Goal: Task Accomplishment & Management: Complete application form

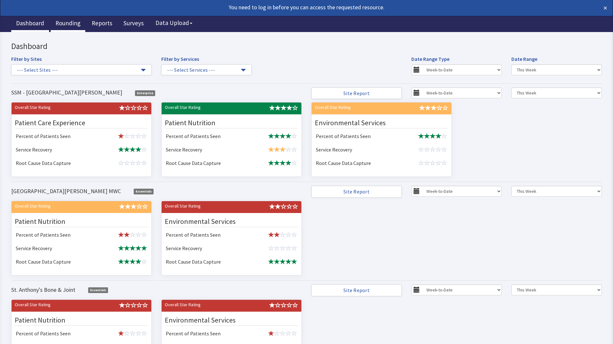
click at [63, 24] on link "Rounding" at bounding box center [68, 24] width 35 height 16
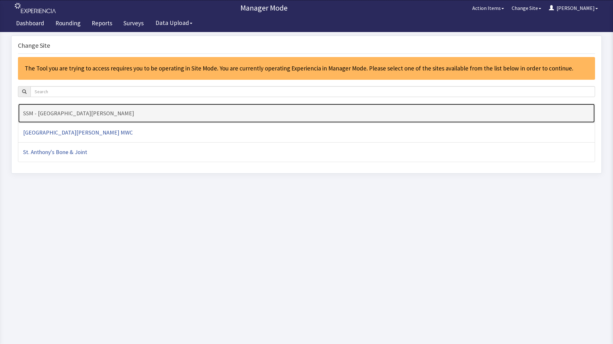
click at [120, 115] on h4 "SSM - [GEOGRAPHIC_DATA][PERSON_NAME]" at bounding box center [306, 113] width 567 height 6
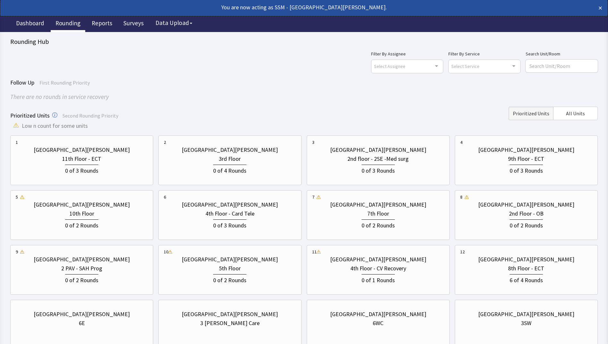
click at [243, 100] on div "There are no rounds in service recovery" at bounding box center [304, 96] width 588 height 9
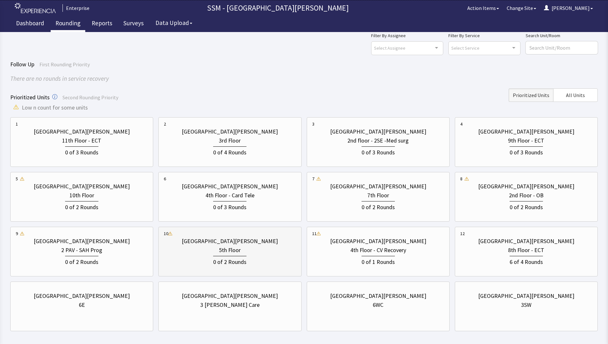
scroll to position [48, 0]
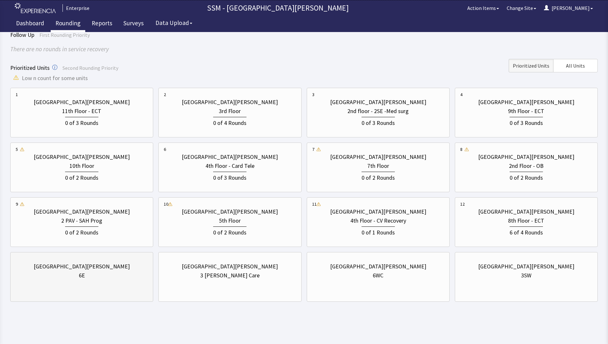
click at [88, 283] on div "St. Anthony Hospital 6E" at bounding box center [82, 271] width 132 height 31
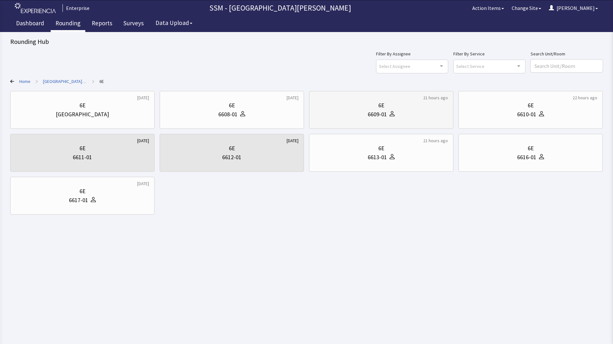
click at [355, 110] on div "6E" at bounding box center [380, 105] width 133 height 9
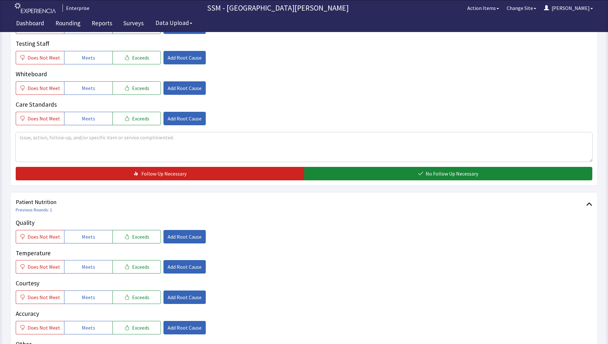
scroll to position [256, 0]
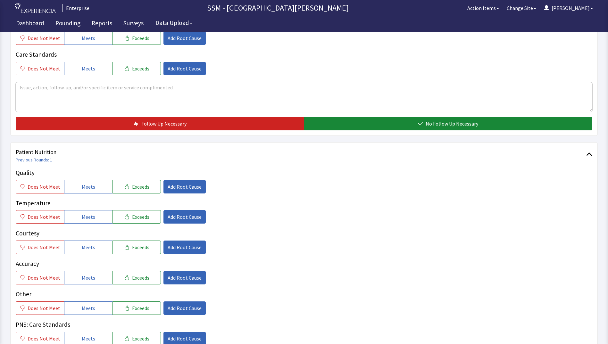
click at [78, 199] on p "Temperature" at bounding box center [304, 203] width 577 height 9
click at [80, 192] on button "Meets" at bounding box center [88, 186] width 48 height 13
click at [76, 218] on button "Meets" at bounding box center [88, 216] width 48 height 13
click at [77, 246] on button "Meets" at bounding box center [88, 247] width 48 height 13
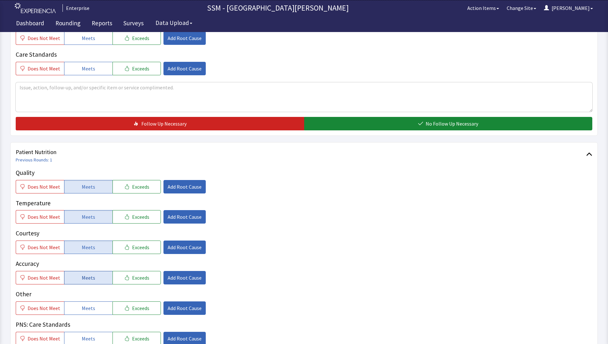
click at [79, 281] on button "Meets" at bounding box center [88, 277] width 48 height 13
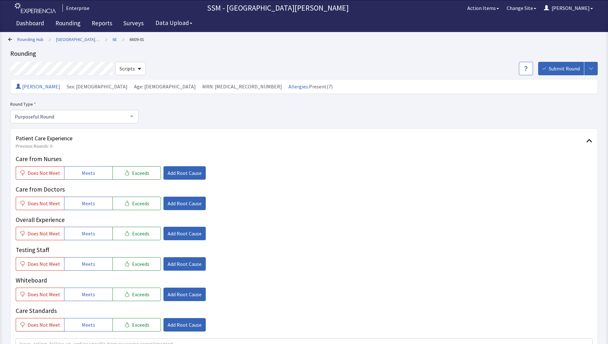
click at [8, 39] on icon at bounding box center [10, 40] width 4 height 4
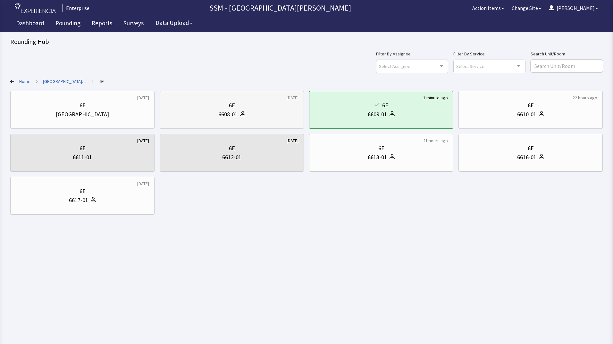
click at [229, 116] on div "6608-01" at bounding box center [227, 114] width 19 height 9
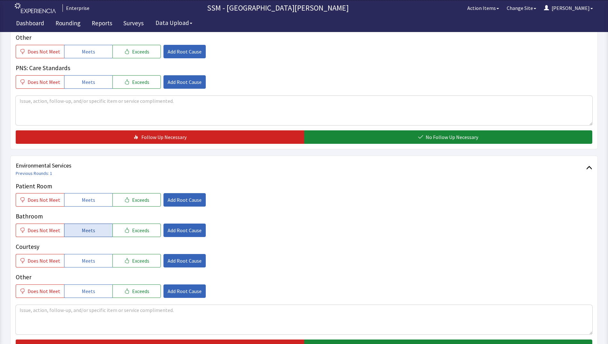
scroll to position [590, 0]
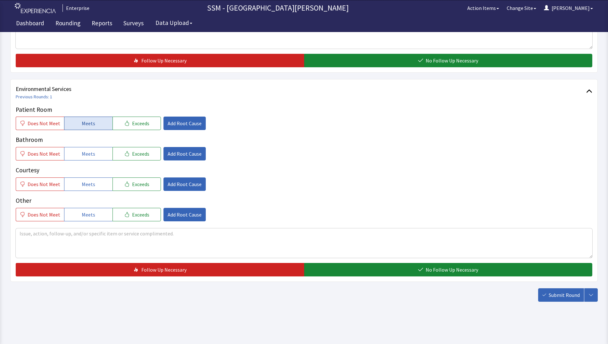
click at [99, 125] on button "Meets" at bounding box center [88, 123] width 48 height 13
click at [93, 152] on button "Meets" at bounding box center [88, 153] width 48 height 13
click at [93, 178] on button "Meets" at bounding box center [88, 184] width 48 height 13
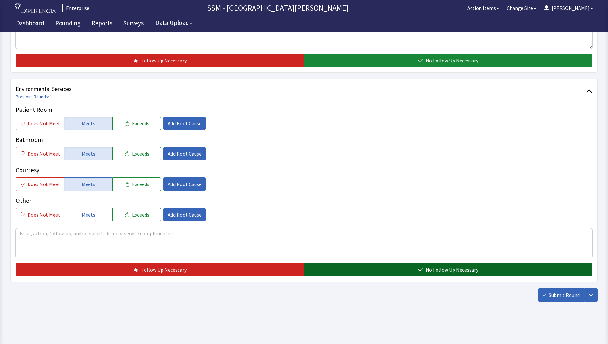
click at [351, 274] on button "No Follow Up Necessary" at bounding box center [448, 269] width 288 height 13
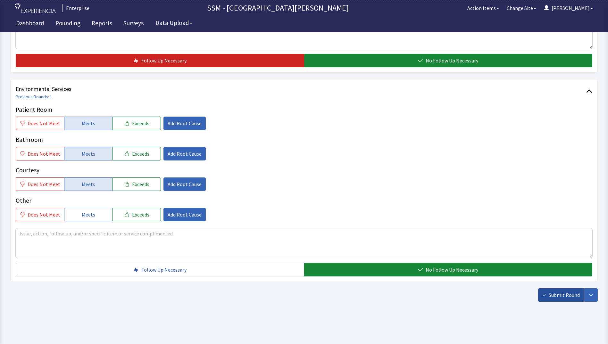
click at [563, 294] on span "Submit Round" at bounding box center [564, 295] width 31 height 8
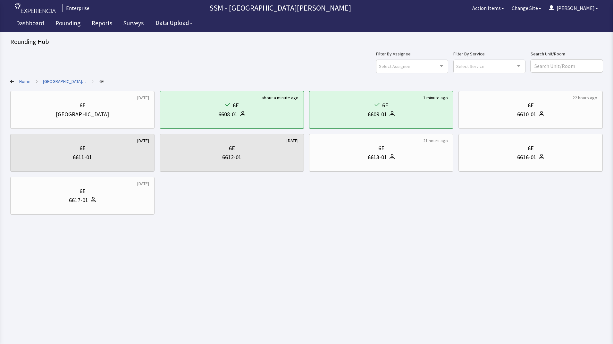
click at [246, 287] on html "Enterprise SSM - St. [PERSON_NAME] Hospital Action Items Change Site [PERSON_NA…" at bounding box center [306, 172] width 613 height 344
click at [489, 161] on div "6616-01" at bounding box center [530, 157] width 133 height 9
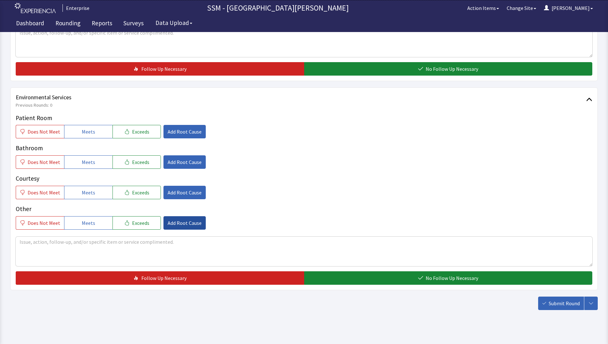
scroll to position [590, 0]
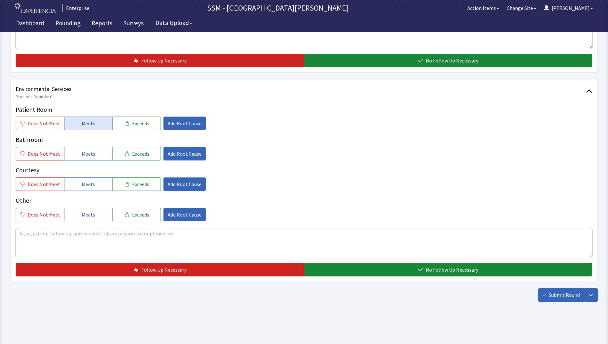
click at [86, 121] on span "Meets" at bounding box center [88, 124] width 13 height 8
click at [86, 151] on span "Meets" at bounding box center [88, 154] width 13 height 8
click at [84, 186] on span "Meets" at bounding box center [88, 184] width 13 height 8
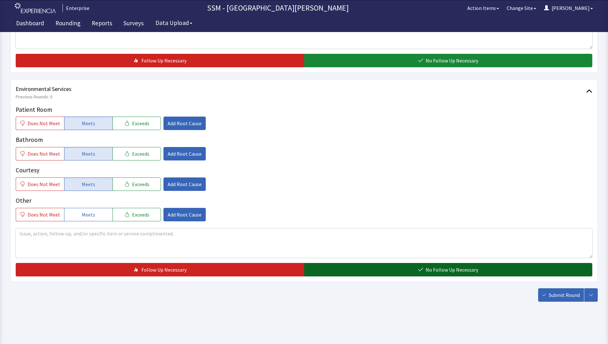
click at [426, 273] on span "No Follow Up Necessary" at bounding box center [452, 270] width 53 height 8
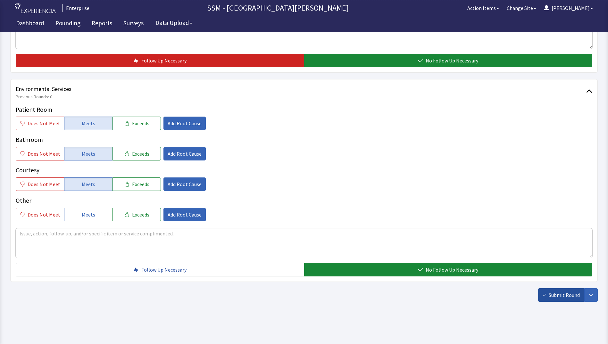
click at [563, 300] on button "Submit Round" at bounding box center [561, 294] width 46 height 13
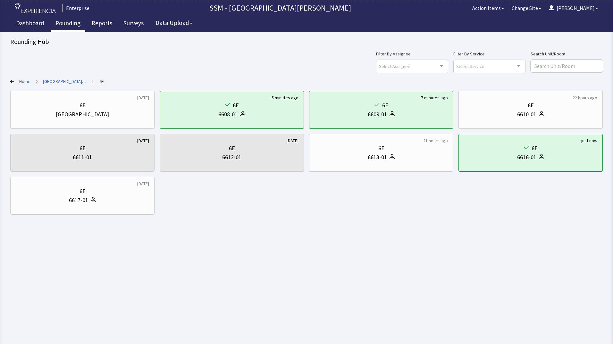
click at [64, 24] on link "Rounding" at bounding box center [68, 24] width 35 height 16
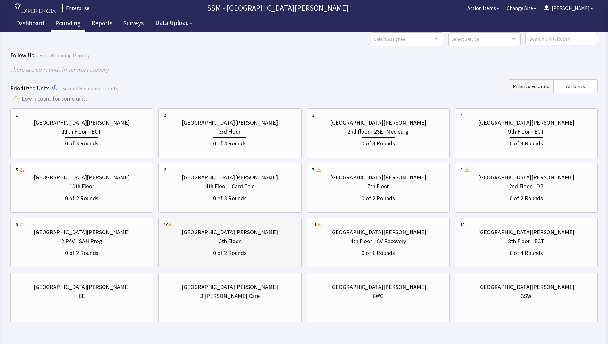
scroll to position [48, 0]
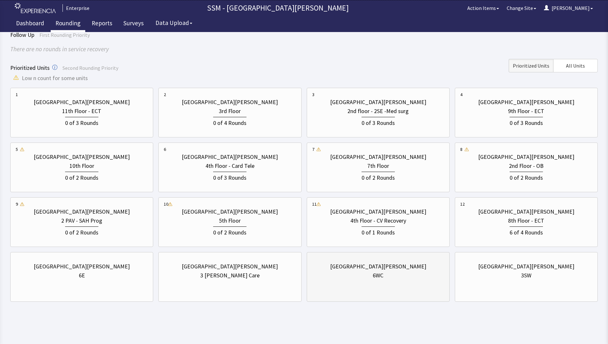
click at [367, 277] on div "6WC" at bounding box center [378, 275] width 132 height 9
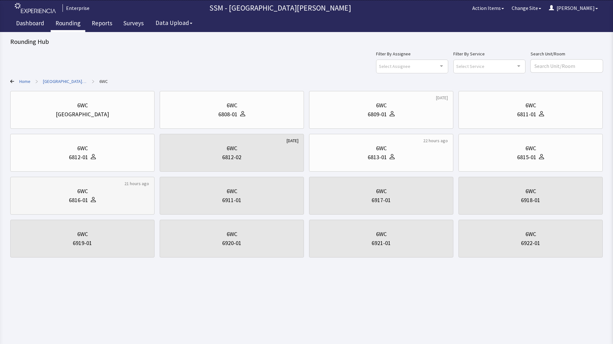
click at [101, 204] on div "6816-01" at bounding box center [82, 200] width 133 height 9
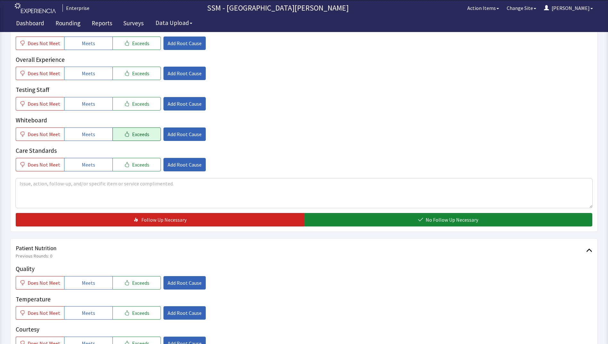
scroll to position [321, 0]
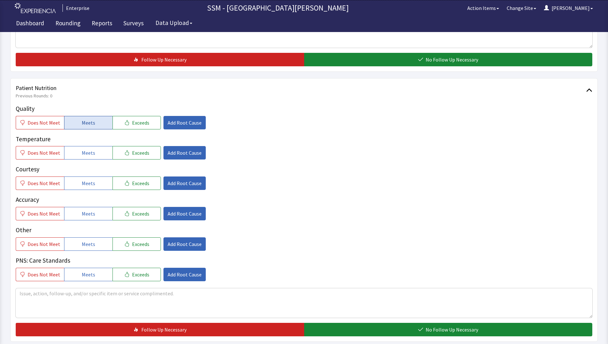
click at [85, 127] on button "Meets" at bounding box center [88, 122] width 48 height 13
click at [88, 155] on span "Meets" at bounding box center [88, 153] width 13 height 8
click at [88, 182] on span "Meets" at bounding box center [88, 184] width 13 height 8
click at [91, 219] on button "Meets" at bounding box center [88, 213] width 48 height 13
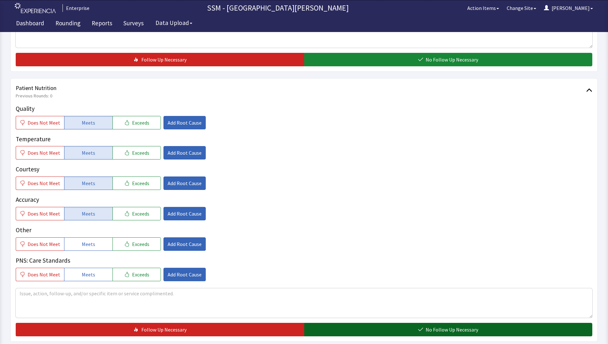
click at [329, 331] on button "No Follow Up Necessary" at bounding box center [448, 329] width 288 height 13
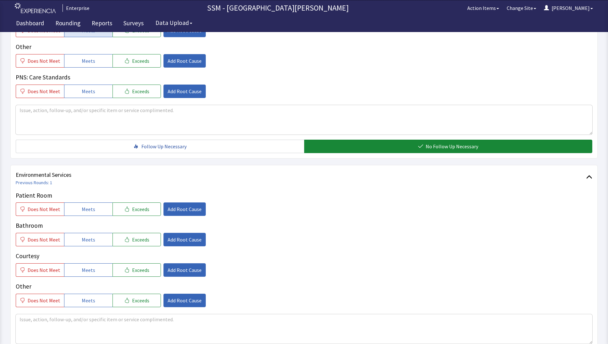
scroll to position [577, 0]
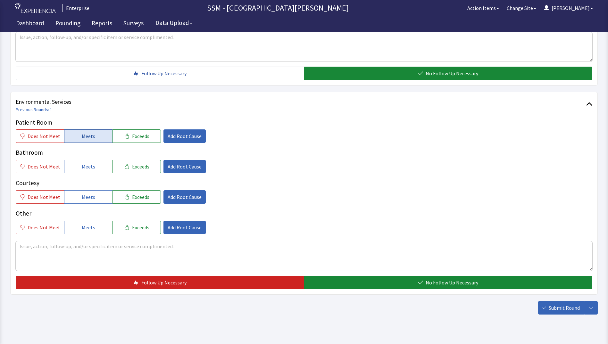
click at [85, 135] on span "Meets" at bounding box center [88, 136] width 13 height 8
click at [93, 170] on button "Meets" at bounding box center [88, 166] width 48 height 13
click at [98, 195] on button "Meets" at bounding box center [88, 196] width 48 height 13
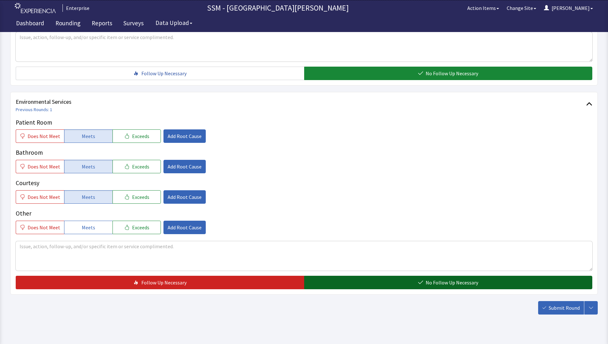
click at [338, 282] on button "No Follow Up Necessary" at bounding box center [448, 282] width 288 height 13
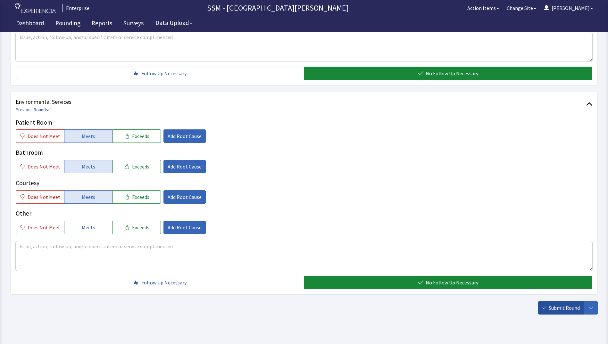
click at [559, 309] on span "Submit Round" at bounding box center [564, 308] width 31 height 8
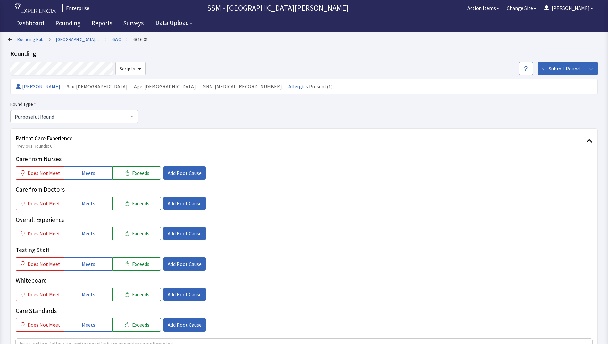
click at [10, 38] on icon at bounding box center [10, 40] width 4 height 4
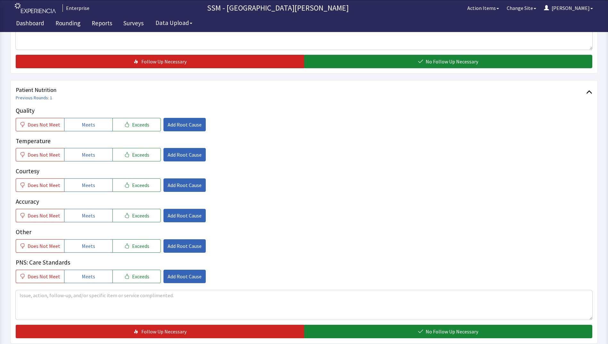
scroll to position [385, 0]
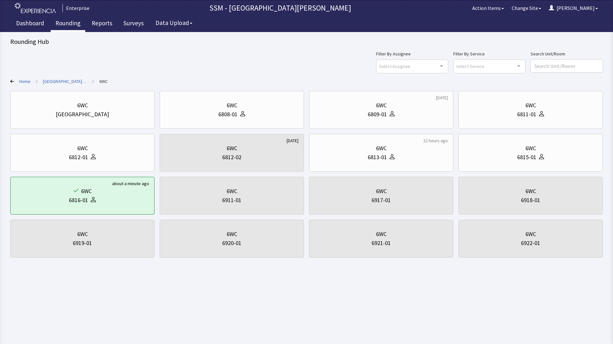
click at [67, 22] on link "Rounding" at bounding box center [68, 24] width 35 height 16
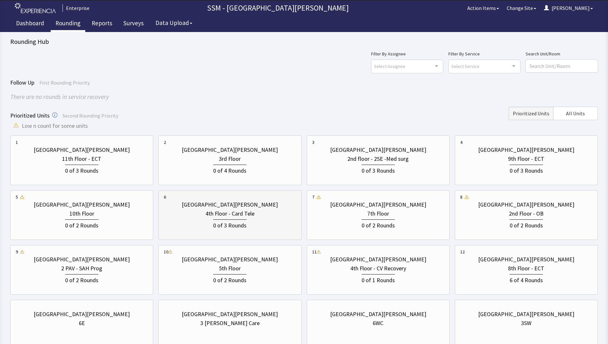
scroll to position [48, 0]
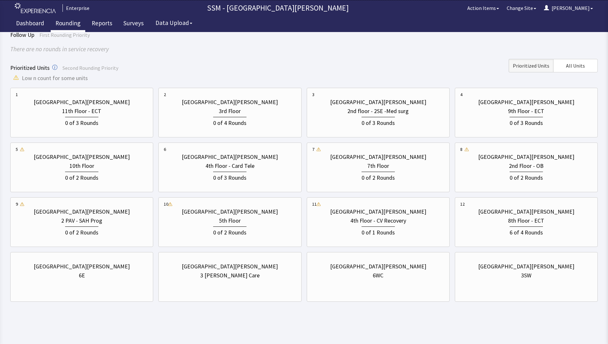
click at [398, 327] on html "Enterprise SSM - St. [PERSON_NAME] Hospital Action Items Change Site [PERSON_NA…" at bounding box center [304, 148] width 608 height 392
click at [245, 233] on div "0 of 2 Rounds" at bounding box center [229, 232] width 33 height 11
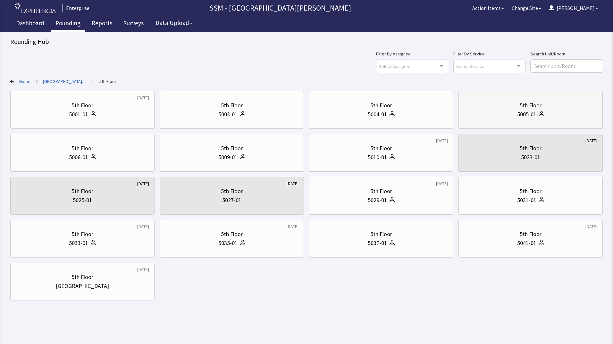
click at [487, 116] on div "5005-01" at bounding box center [530, 114] width 133 height 9
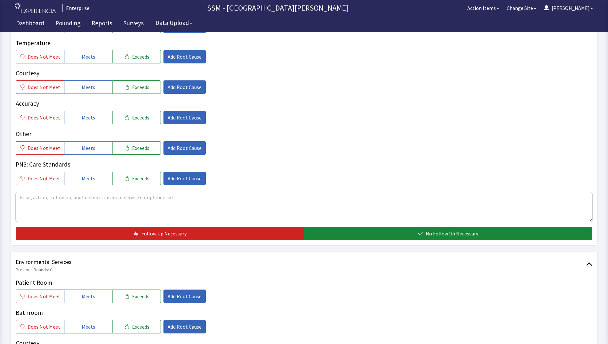
scroll to position [288, 0]
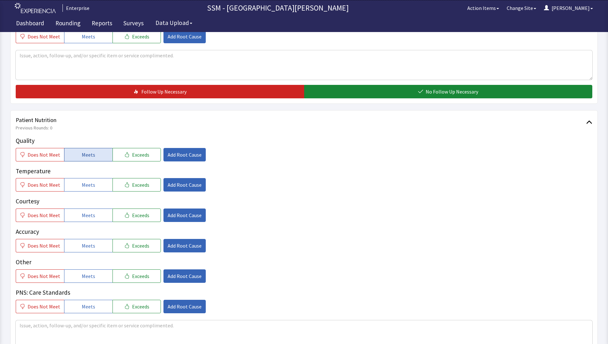
click at [93, 153] on button "Meets" at bounding box center [88, 154] width 48 height 13
click at [87, 187] on span "Meets" at bounding box center [88, 185] width 13 height 8
click at [86, 221] on button "Meets" at bounding box center [88, 215] width 48 height 13
click at [96, 248] on button "Meets" at bounding box center [88, 245] width 48 height 13
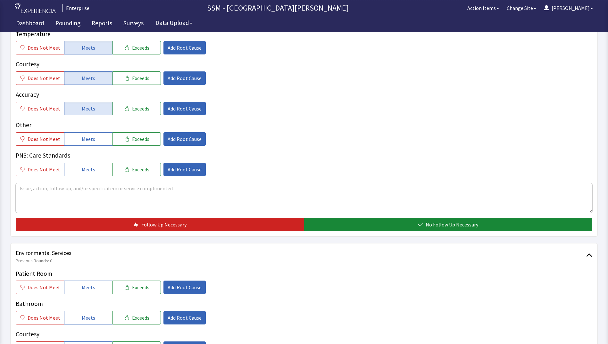
scroll to position [481, 0]
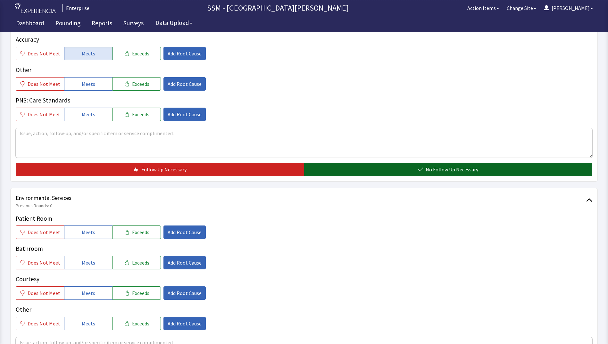
click at [386, 171] on button "No Follow Up Necessary" at bounding box center [448, 169] width 288 height 13
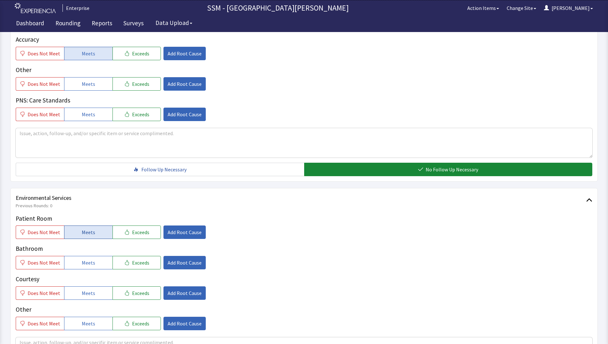
click at [79, 237] on button "Meets" at bounding box center [88, 232] width 48 height 13
drag, startPoint x: 77, startPoint y: 261, endPoint x: 87, endPoint y: 299, distance: 38.9
click at [77, 262] on button "Meets" at bounding box center [88, 262] width 48 height 13
click at [87, 299] on button "Meets" at bounding box center [88, 293] width 48 height 13
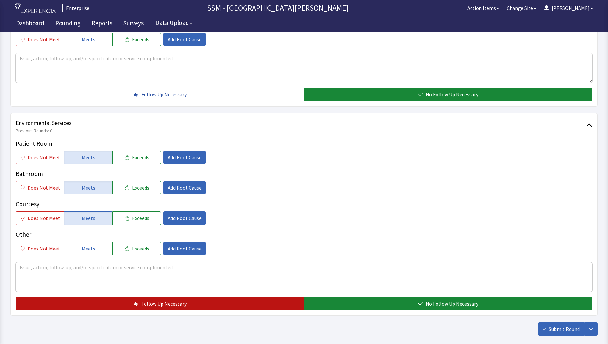
scroll to position [590, 0]
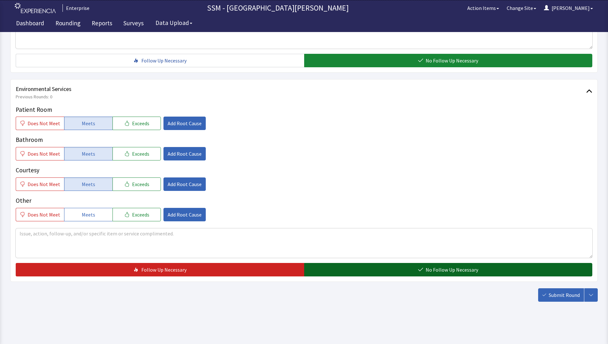
click at [374, 273] on button "No Follow Up Necessary" at bounding box center [448, 269] width 288 height 13
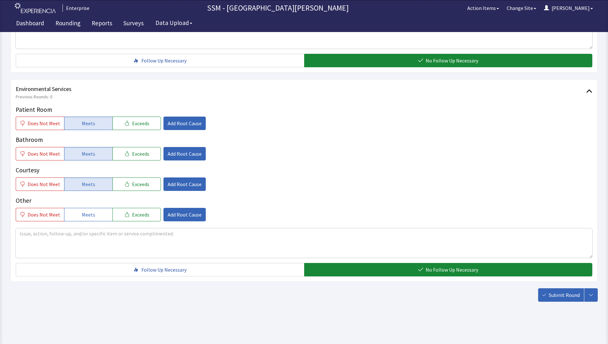
drag, startPoint x: 574, startPoint y: 298, endPoint x: 561, endPoint y: 294, distance: 13.8
click at [573, 298] on span "Submit Round" at bounding box center [564, 295] width 31 height 8
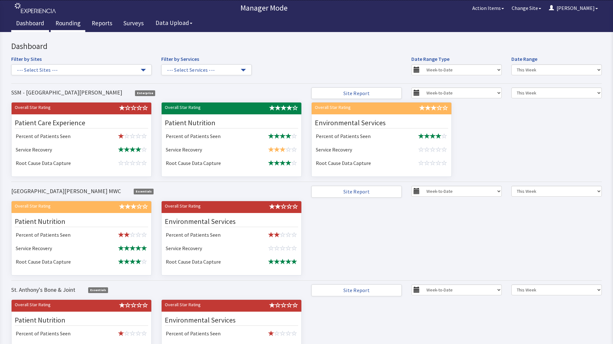
click at [75, 24] on link "Rounding" at bounding box center [68, 24] width 35 height 16
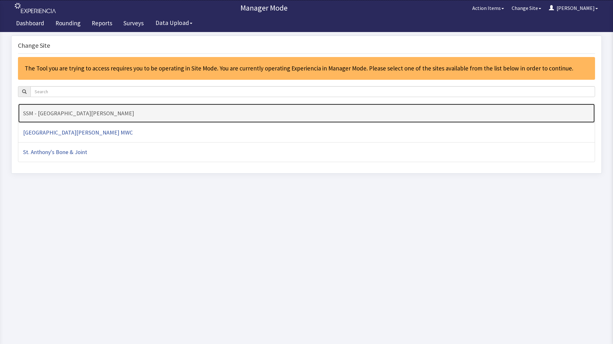
click at [77, 117] on h4 "SSM - [GEOGRAPHIC_DATA][PERSON_NAME]" at bounding box center [306, 113] width 567 height 6
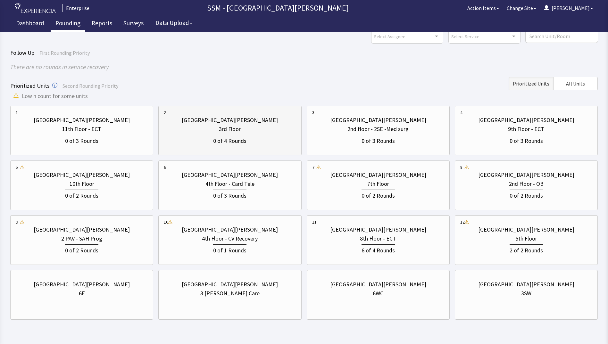
scroll to position [48, 0]
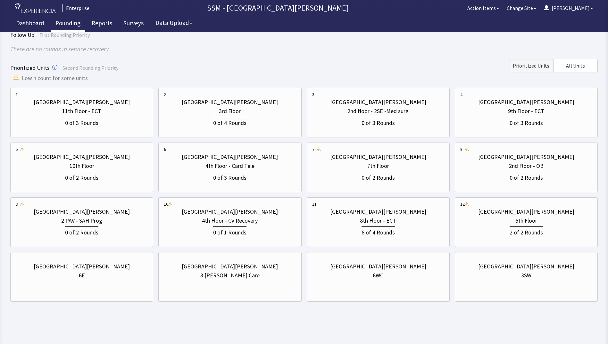
click at [393, 321] on html "Enterprise SSM - St. [PERSON_NAME] Hospital Action Items Change Site [PERSON_NA…" at bounding box center [304, 148] width 608 height 392
click at [220, 175] on div "0 of 3 Rounds" at bounding box center [229, 177] width 33 height 11
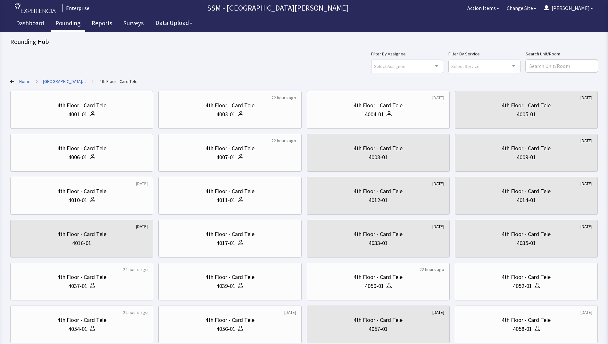
scroll to position [85, 0]
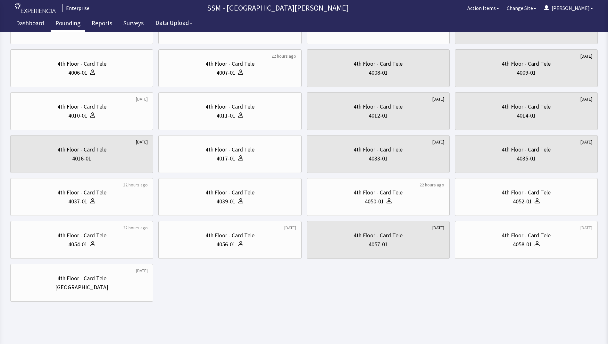
click at [193, 301] on div "4th Floor - Card Tele 4001-01 22 hours ago 4th Floor - Card Tele 4003-01 1 week…" at bounding box center [304, 154] width 588 height 296
click at [201, 289] on div "4th Floor - Card Tele 4001-01 22 hours ago 4th Floor - Card Tele 4003-01 1 week…" at bounding box center [304, 154] width 588 height 296
click at [202, 288] on div "4th Floor - Card Tele 4001-01 22 hours ago 4th Floor - Card Tele 4003-01 1 week…" at bounding box center [304, 154] width 588 height 296
click at [236, 296] on div "4th Floor - Card Tele 4001-01 22 hours ago 4th Floor - Card Tele 4003-01 1 week…" at bounding box center [304, 154] width 588 height 296
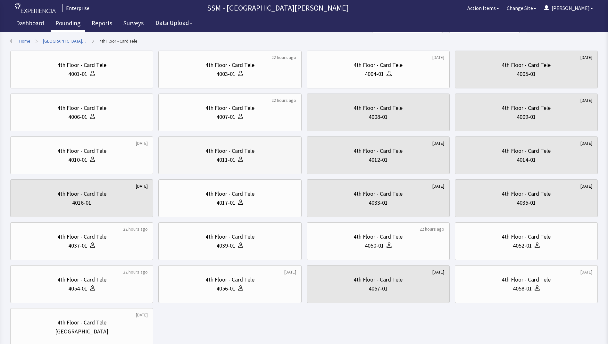
scroll to position [0, 0]
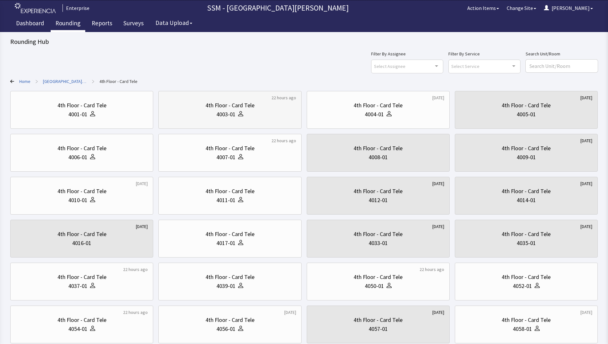
click at [251, 117] on div "4003-01" at bounding box center [230, 114] width 132 height 9
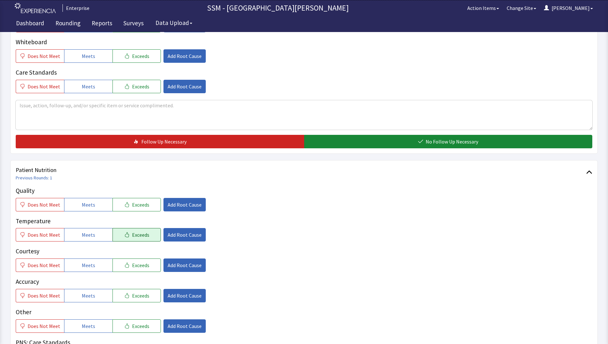
scroll to position [288, 0]
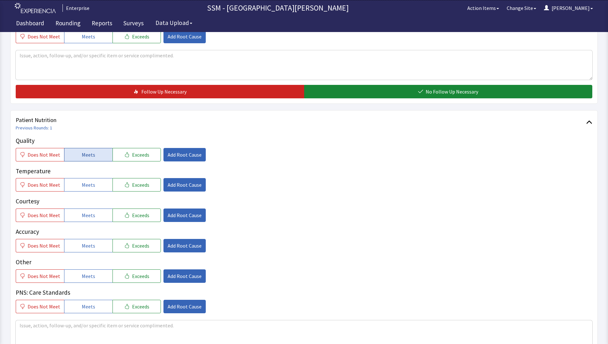
click at [89, 154] on span "Meets" at bounding box center [88, 155] width 13 height 8
click at [89, 183] on span "Meets" at bounding box center [88, 185] width 13 height 8
click at [88, 213] on span "Meets" at bounding box center [88, 216] width 13 height 8
click at [89, 249] on span "Meets" at bounding box center [88, 246] width 13 height 8
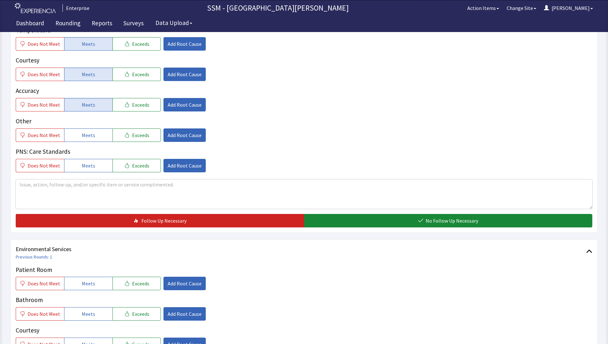
scroll to position [481, 0]
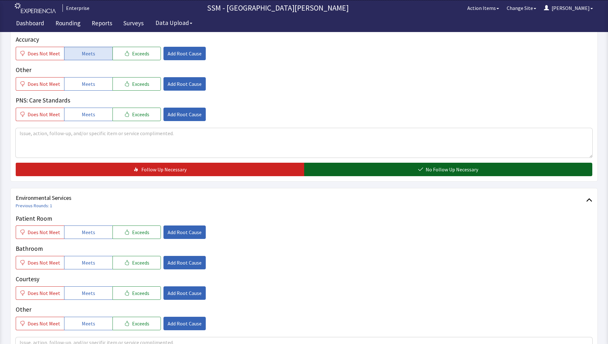
click at [381, 170] on button "No Follow Up Necessary" at bounding box center [448, 169] width 288 height 13
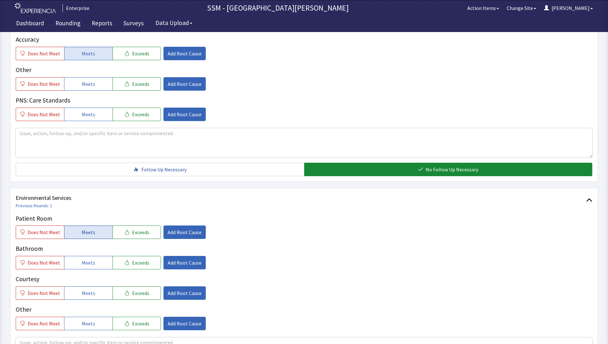
click at [82, 231] on span "Meets" at bounding box center [88, 233] width 13 height 8
drag, startPoint x: 87, startPoint y: 264, endPoint x: 86, endPoint y: 289, distance: 24.4
click at [87, 266] on span "Meets" at bounding box center [88, 263] width 13 height 8
click at [86, 293] on span "Meets" at bounding box center [88, 293] width 13 height 8
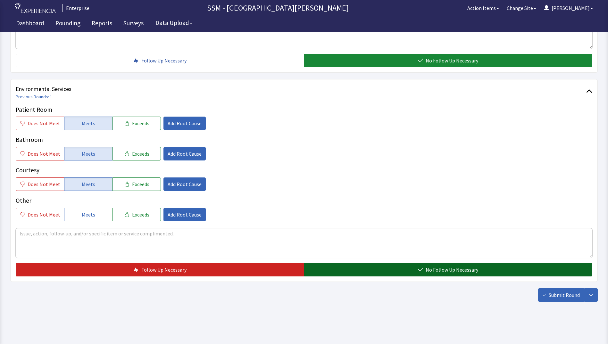
click at [332, 269] on button "No Follow Up Necessary" at bounding box center [448, 269] width 288 height 13
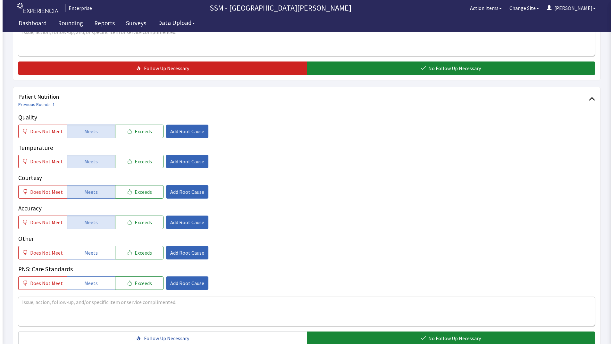
scroll to position [237, 0]
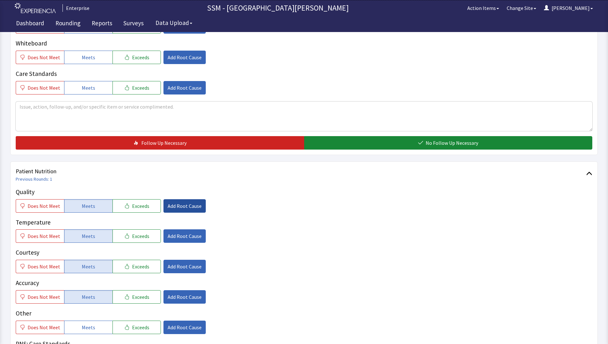
click at [182, 205] on span "Add Root Cause" at bounding box center [185, 206] width 34 height 8
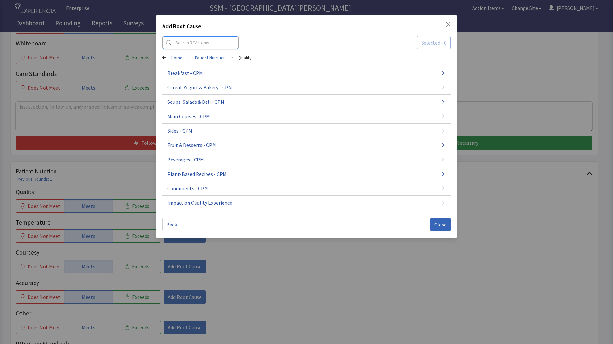
click at [199, 44] on input at bounding box center [200, 42] width 76 height 13
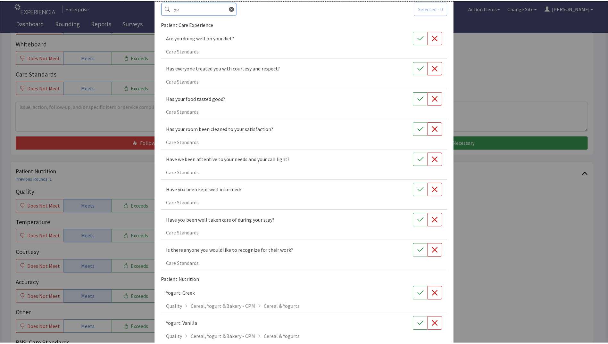
scroll to position [96, 0]
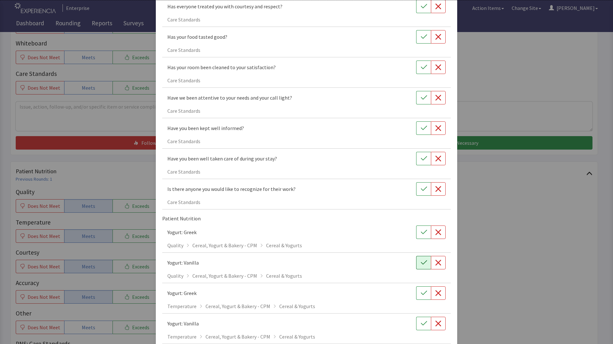
type input "yo"
click at [421, 266] on button "button" at bounding box center [423, 262] width 15 height 13
click at [485, 286] on div "Add Root Cause yo Selected - 1 Patient Care Experience Are you doing well on yo…" at bounding box center [306, 223] width 613 height 638
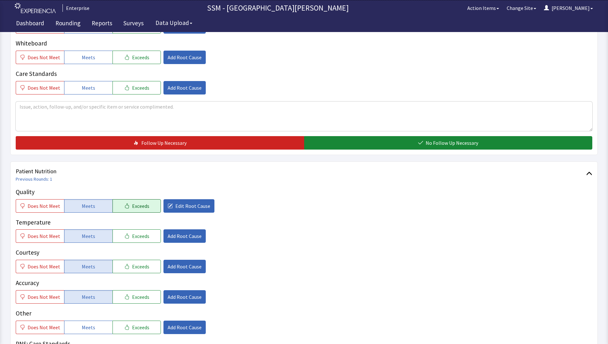
click at [132, 209] on span "Exceeds" at bounding box center [140, 206] width 17 height 8
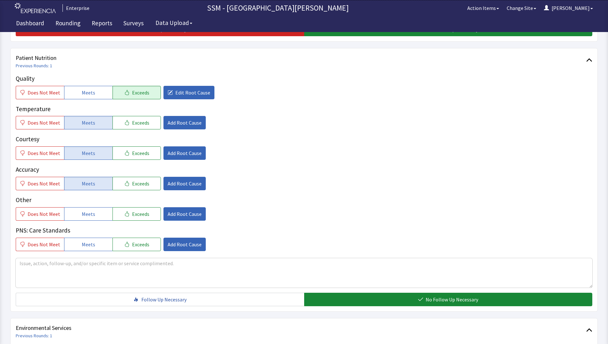
scroll to position [430, 0]
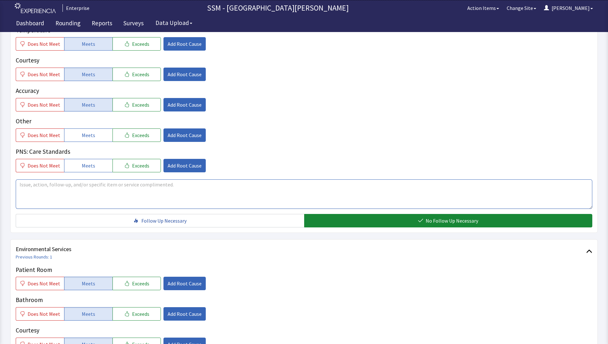
click at [156, 195] on textarea at bounding box center [304, 194] width 577 height 29
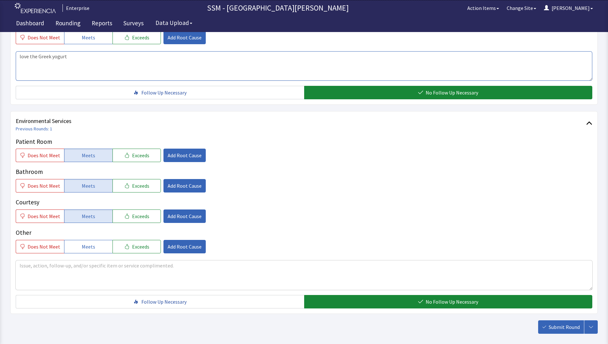
scroll to position [590, 0]
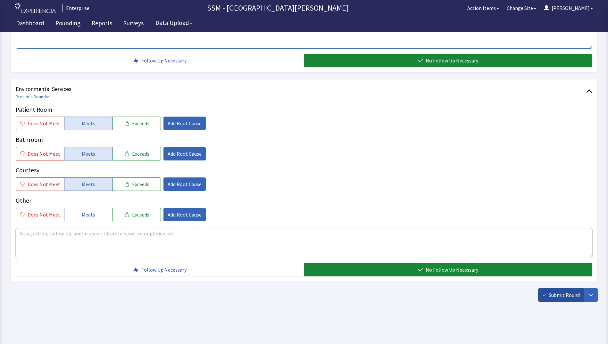
type textarea "love the Greek yogurt"
click at [549, 295] on span "Submit Round" at bounding box center [564, 295] width 31 height 8
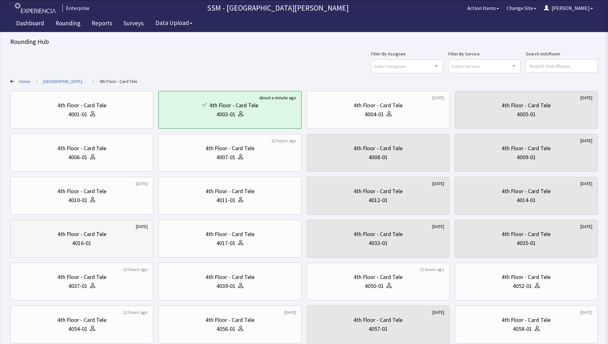
click at [99, 231] on div "4th Floor - Card Tele" at bounding box center [81, 234] width 49 height 9
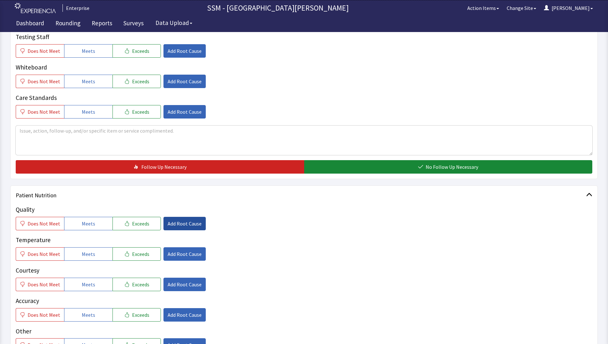
scroll to position [321, 0]
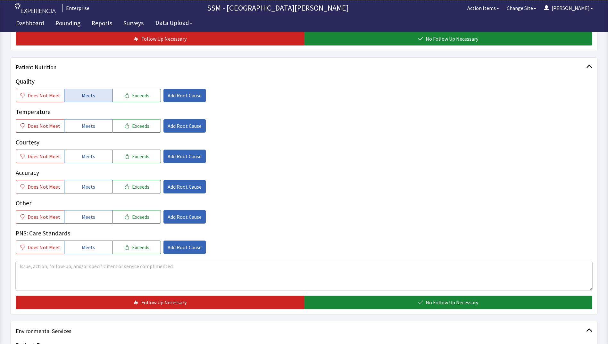
click at [78, 89] on button "Meets" at bounding box center [88, 95] width 48 height 13
click at [77, 130] on button "Meets" at bounding box center [88, 125] width 48 height 13
click at [79, 155] on button "Meets" at bounding box center [88, 156] width 48 height 13
click at [47, 128] on span "Does Not Meet" at bounding box center [44, 126] width 33 height 8
click at [83, 191] on button "Meets" at bounding box center [88, 186] width 48 height 13
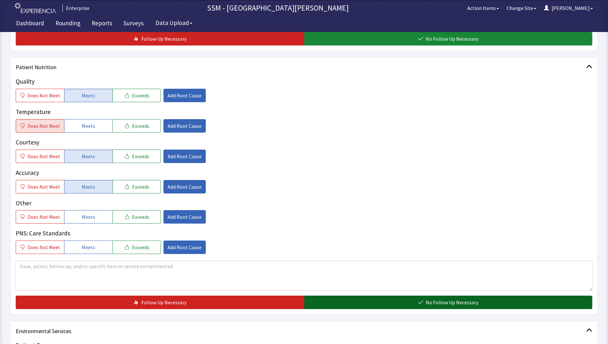
click at [369, 300] on button "No Follow Up Necessary" at bounding box center [448, 302] width 288 height 13
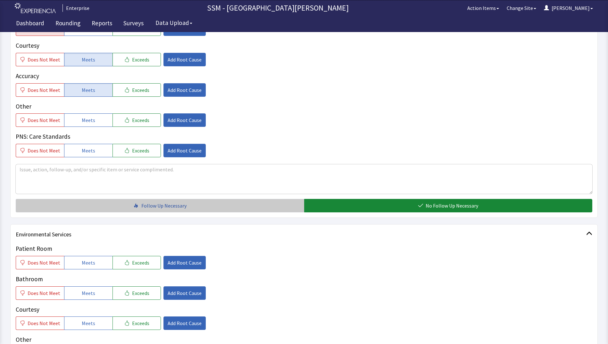
scroll to position [513, 0]
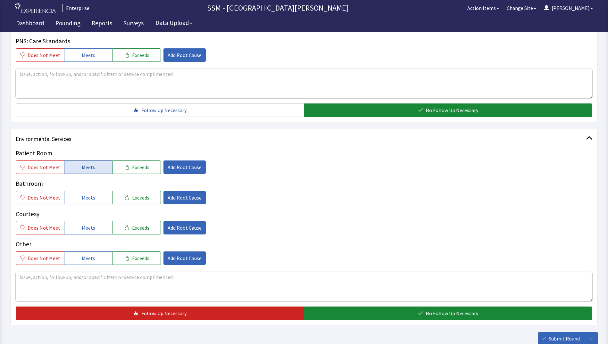
click at [85, 169] on span "Meets" at bounding box center [88, 167] width 13 height 8
click at [85, 203] on button "Meets" at bounding box center [88, 197] width 48 height 13
click at [95, 227] on button "Meets" at bounding box center [88, 227] width 48 height 13
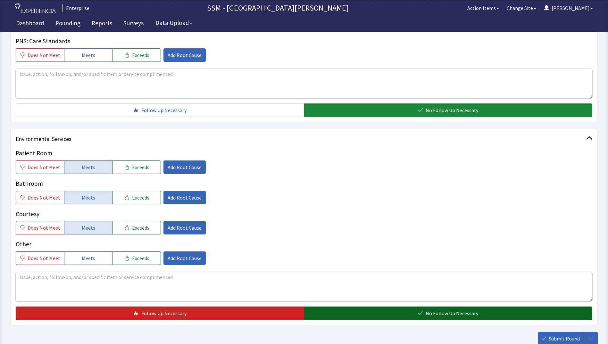
click at [394, 313] on button "No Follow Up Necessary" at bounding box center [448, 313] width 288 height 13
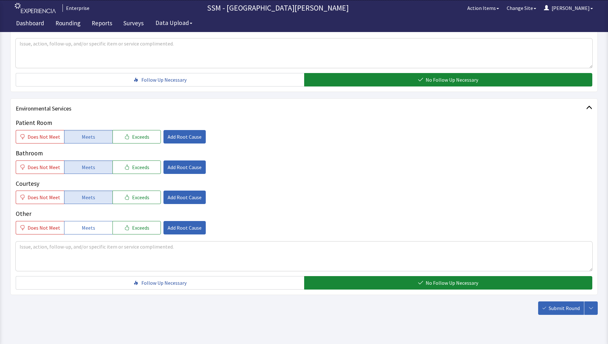
scroll to position [556, 0]
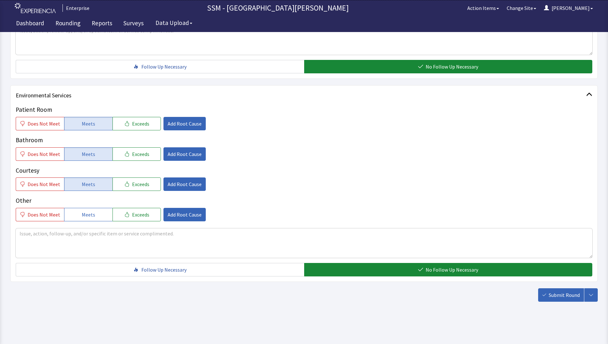
click at [405, 292] on div "Submit Round Assign, Notify, & Submit Assign & Submit Notify & Submit Submit" at bounding box center [304, 294] width 588 height 13
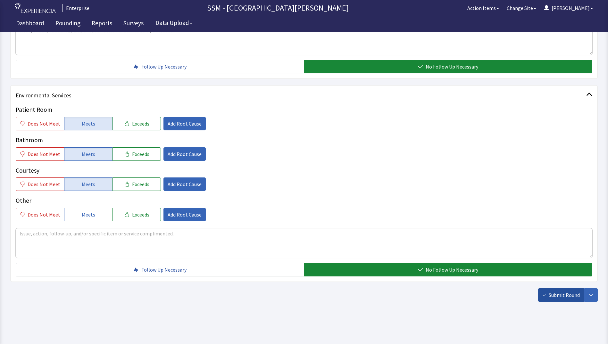
click at [573, 298] on span "Submit Round" at bounding box center [564, 295] width 31 height 8
click at [565, 295] on div "Submit Round Assign, Notify, & Submit Assign & Submit Notify & Submit Submit" at bounding box center [568, 294] width 60 height 13
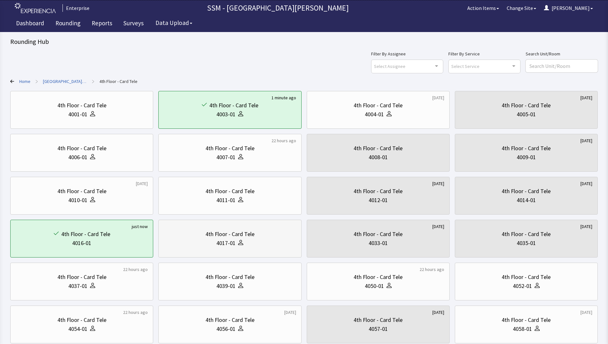
click at [188, 247] on div "4017-01" at bounding box center [230, 243] width 132 height 9
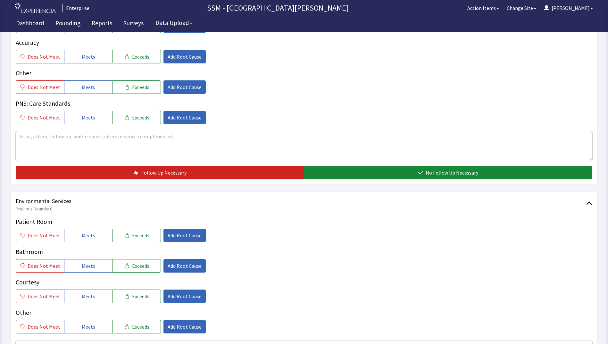
scroll to position [545, 0]
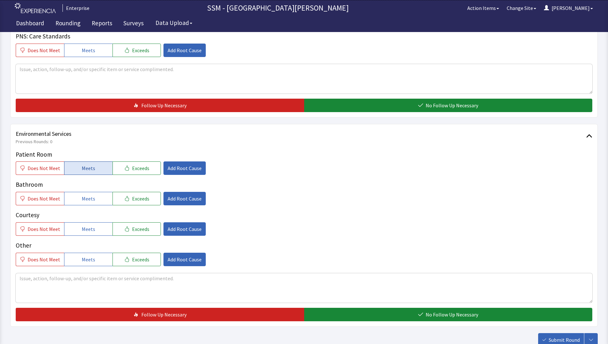
click at [95, 167] on button "Meets" at bounding box center [88, 168] width 48 height 13
click at [96, 194] on button "Meets" at bounding box center [88, 198] width 48 height 13
click at [96, 230] on button "Meets" at bounding box center [88, 228] width 48 height 13
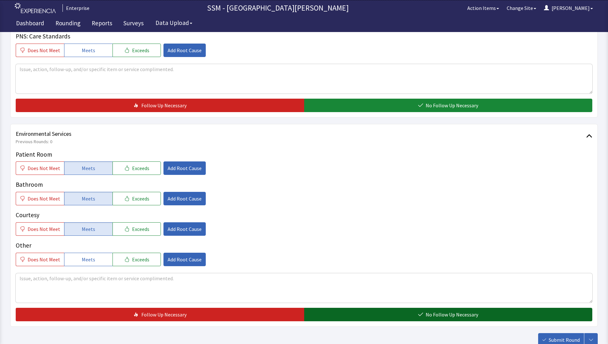
click at [377, 319] on button "No Follow Up Necessary" at bounding box center [448, 314] width 288 height 13
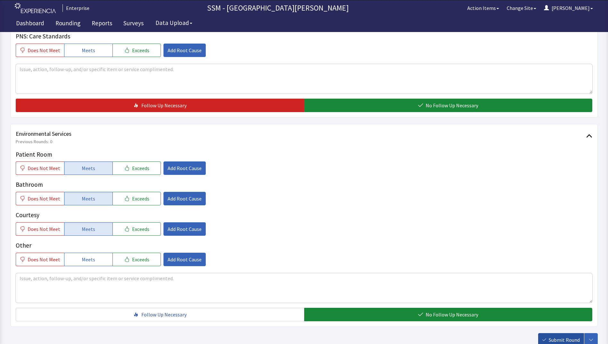
click at [550, 338] on span "Submit Round" at bounding box center [564, 340] width 31 height 8
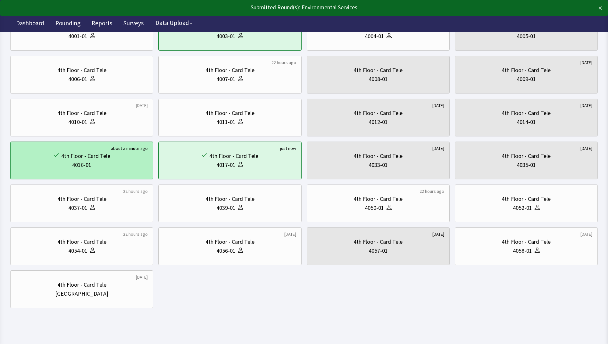
scroll to position [85, 0]
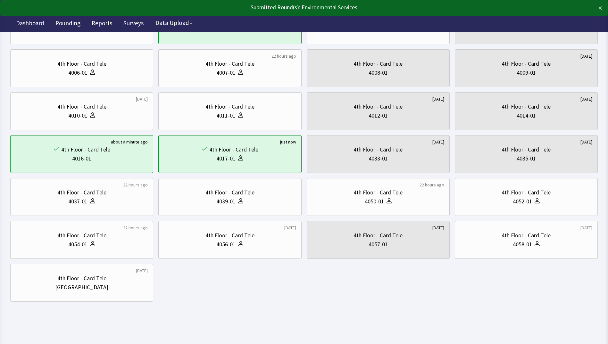
click at [233, 296] on div "4th Floor - Card Tele 4001-01 2 minutes ago 4th Floor - Card Tele 4003-01 [DATE…" at bounding box center [304, 154] width 588 height 296
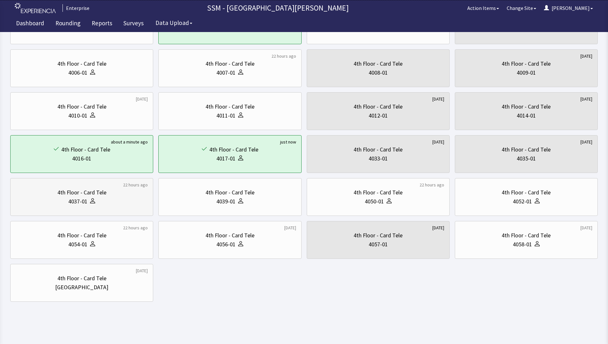
click at [118, 207] on div "4th Floor - Card Tele 4037-01" at bounding box center [82, 197] width 132 height 31
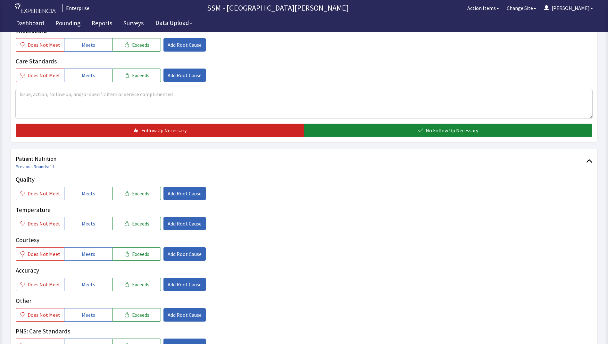
scroll to position [321, 0]
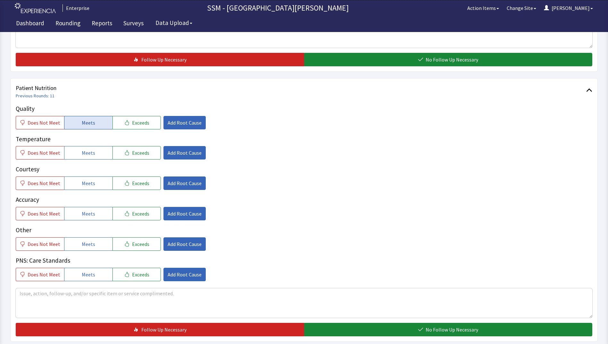
click at [85, 124] on span "Meets" at bounding box center [88, 123] width 13 height 8
click at [101, 152] on button "Meets" at bounding box center [88, 152] width 48 height 13
click at [97, 189] on button "Meets" at bounding box center [88, 183] width 48 height 13
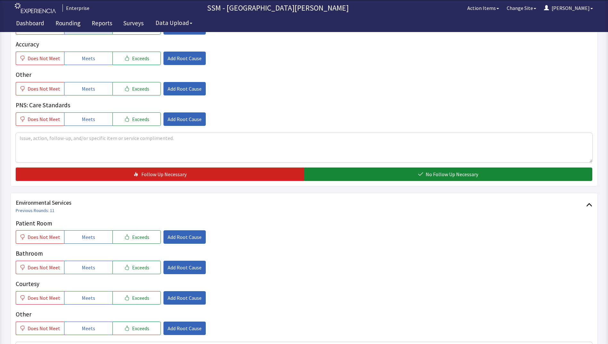
scroll to position [513, 0]
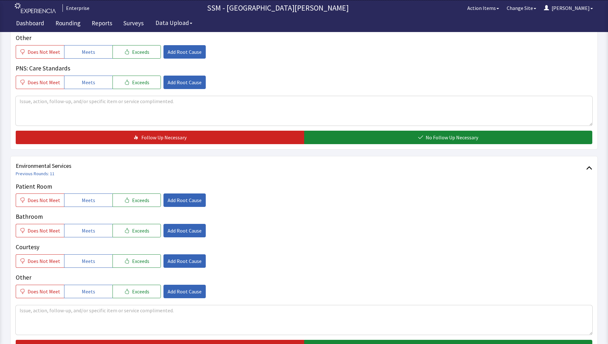
drag, startPoint x: 380, startPoint y: 135, endPoint x: 326, endPoint y: 152, distance: 56.5
click at [379, 135] on button "No Follow Up Necessary" at bounding box center [448, 137] width 288 height 13
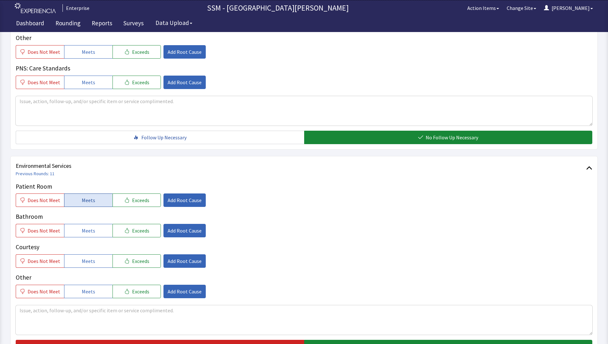
drag, startPoint x: 100, startPoint y: 200, endPoint x: 87, endPoint y: 244, distance: 45.4
click at [99, 200] on button "Meets" at bounding box center [88, 200] width 48 height 13
click at [86, 232] on span "Meets" at bounding box center [88, 231] width 13 height 8
drag, startPoint x: 88, startPoint y: 263, endPoint x: 119, endPoint y: 274, distance: 32.2
click at [88, 263] on span "Meets" at bounding box center [88, 261] width 13 height 8
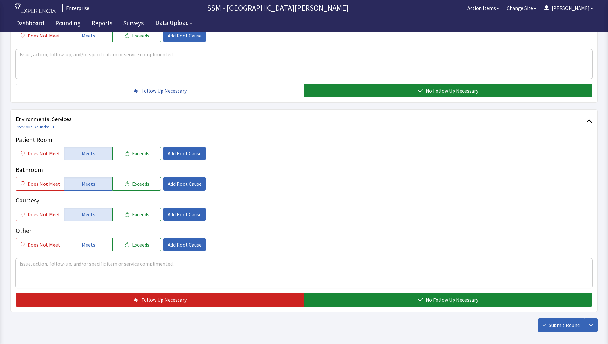
scroll to position [590, 0]
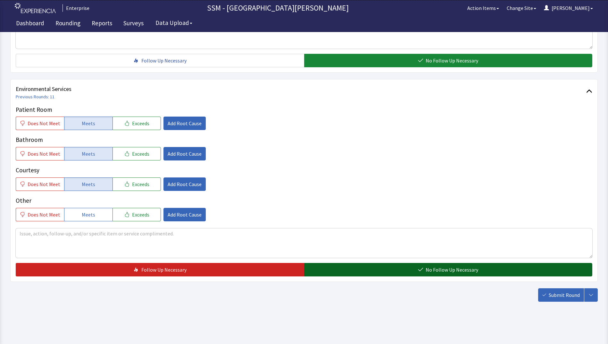
click at [374, 268] on button "No Follow Up Necessary" at bounding box center [448, 269] width 288 height 13
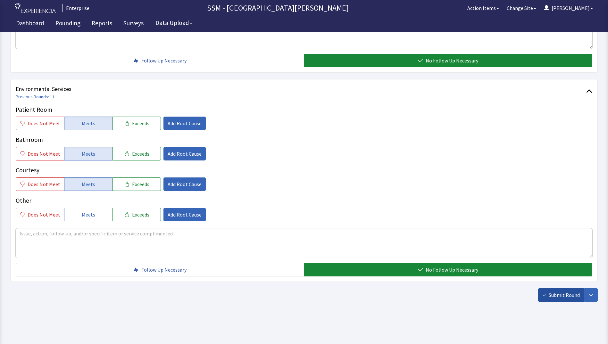
click at [554, 292] on span "Submit Round" at bounding box center [564, 295] width 31 height 8
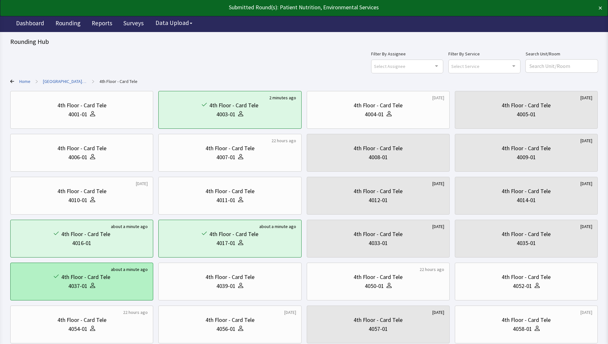
scroll to position [85, 0]
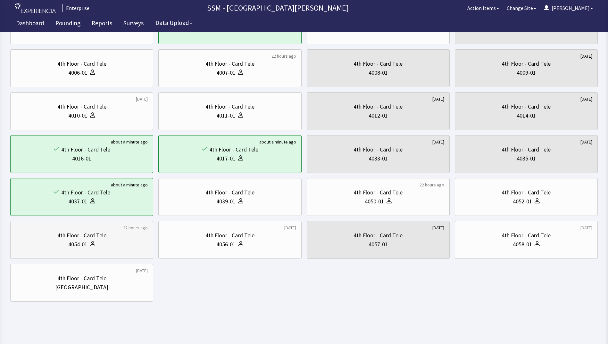
click at [52, 235] on div "4th Floor - Card Tele" at bounding box center [82, 235] width 132 height 9
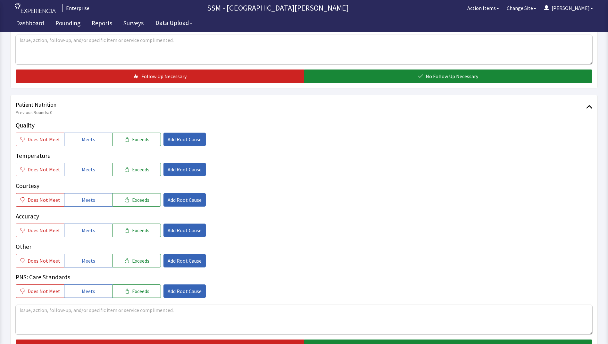
scroll to position [353, 0]
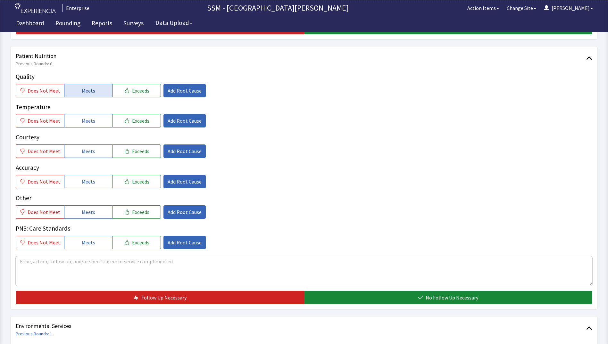
click at [82, 88] on span "Meets" at bounding box center [88, 91] width 13 height 8
click at [83, 121] on span "Meets" at bounding box center [88, 121] width 13 height 8
click at [87, 147] on button "Meets" at bounding box center [88, 151] width 48 height 13
click at [93, 188] on div "Quality Does Not Meet Meets Exceeds Add Root Cause Temperature Does Not Meet Me…" at bounding box center [304, 160] width 577 height 177
click at [90, 179] on span "Meets" at bounding box center [88, 182] width 13 height 8
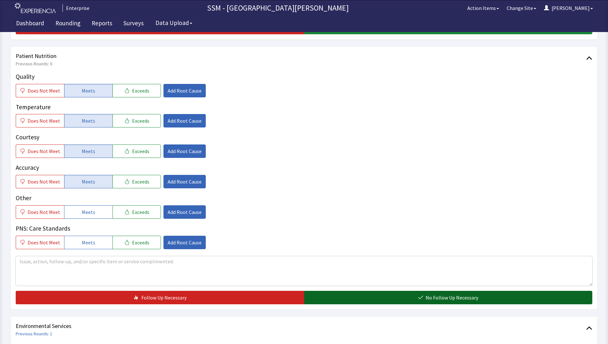
click at [376, 293] on button "No Follow Up Necessary" at bounding box center [448, 297] width 288 height 13
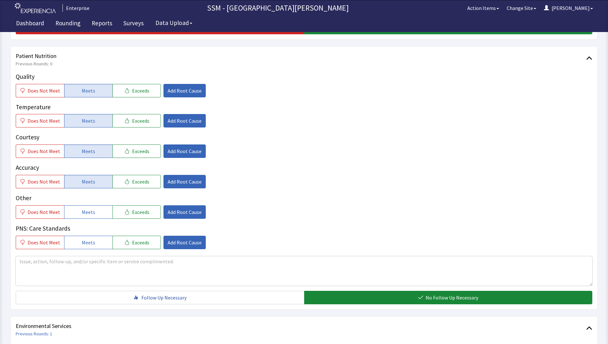
scroll to position [577, 0]
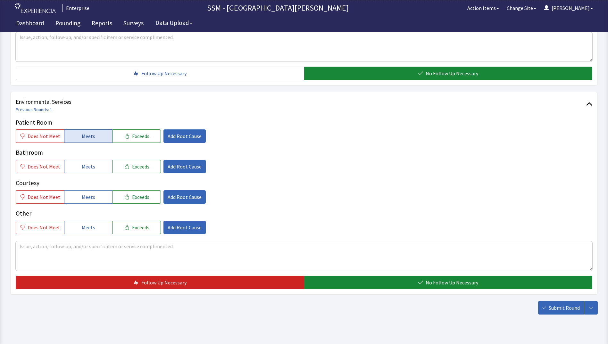
click at [82, 132] on button "Meets" at bounding box center [88, 136] width 48 height 13
drag, startPoint x: 83, startPoint y: 163, endPoint x: 86, endPoint y: 184, distance: 22.0
click at [83, 163] on button "Meets" at bounding box center [88, 166] width 48 height 13
drag, startPoint x: 87, startPoint y: 195, endPoint x: 264, endPoint y: 238, distance: 182.3
click at [88, 195] on span "Meets" at bounding box center [88, 197] width 13 height 8
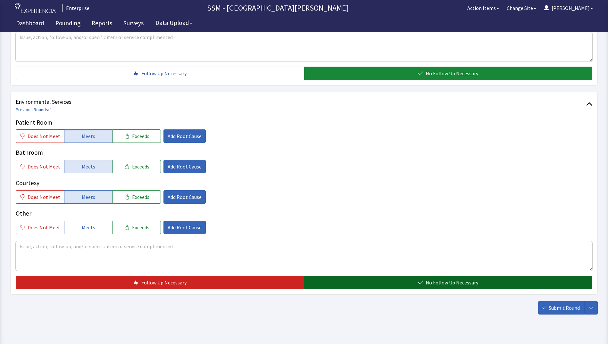
click at [406, 281] on button "No Follow Up Necessary" at bounding box center [448, 282] width 288 height 13
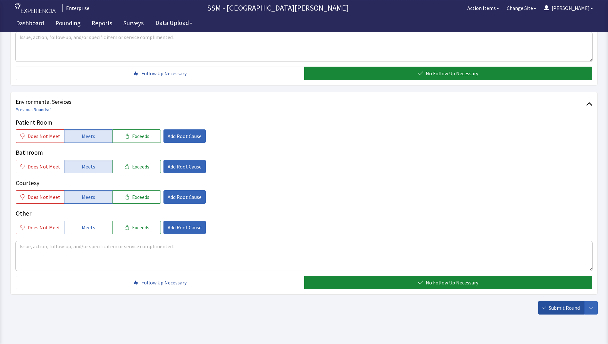
click at [547, 305] on button "Submit Round" at bounding box center [561, 307] width 46 height 13
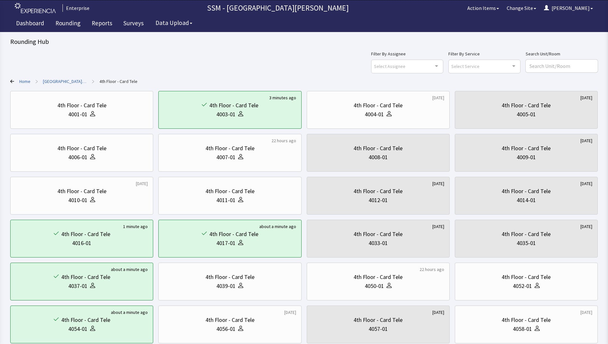
click at [12, 83] on icon at bounding box center [12, 82] width 4 height 4
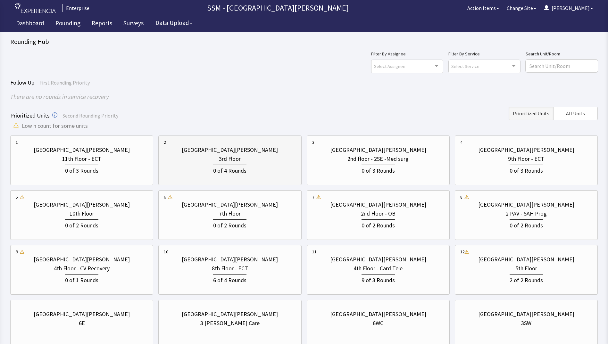
click at [242, 164] on div "0 of 4 Rounds" at bounding box center [230, 169] width 132 height 12
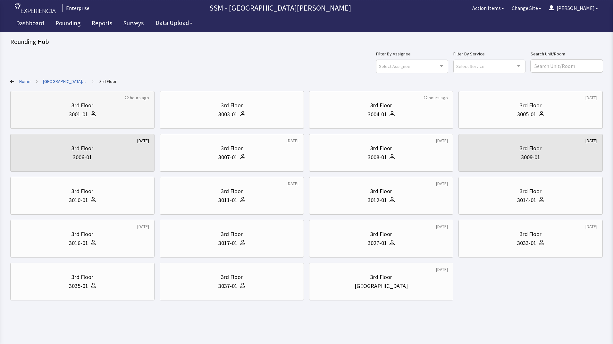
click at [121, 112] on div "3001-01" at bounding box center [82, 114] width 133 height 9
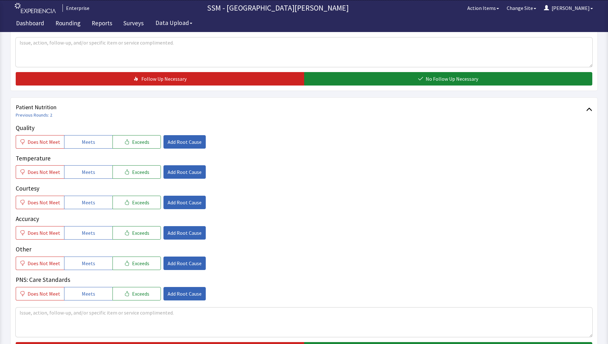
scroll to position [321, 0]
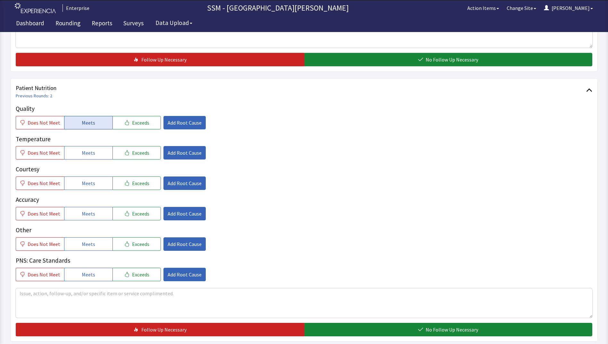
click at [85, 121] on span "Meets" at bounding box center [88, 123] width 13 height 8
click at [86, 158] on button "Meets" at bounding box center [88, 152] width 48 height 13
click at [86, 179] on button "Meets" at bounding box center [88, 183] width 48 height 13
click at [88, 212] on span "Meets" at bounding box center [88, 214] width 13 height 8
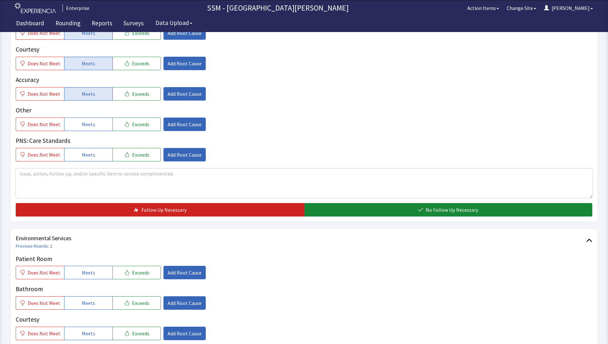
scroll to position [545, 0]
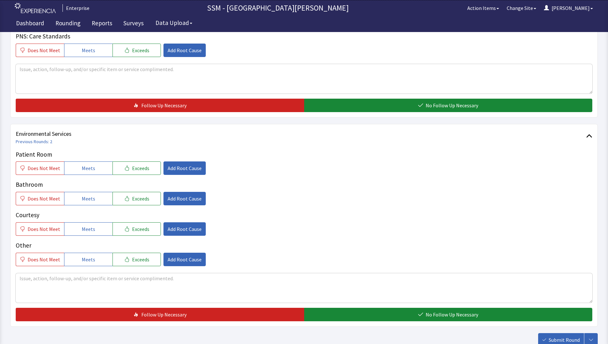
drag, startPoint x: 350, startPoint y: 106, endPoint x: 278, endPoint y: 140, distance: 79.7
click at [349, 106] on button "No Follow Up Necessary" at bounding box center [448, 105] width 288 height 13
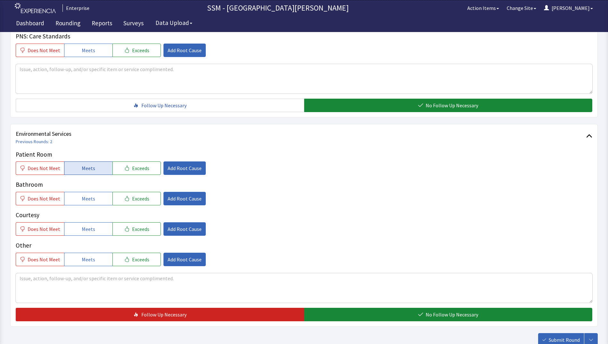
click at [78, 171] on button "Meets" at bounding box center [88, 168] width 48 height 13
click at [83, 203] on button "Meets" at bounding box center [88, 198] width 48 height 13
click at [88, 230] on span "Meets" at bounding box center [88, 229] width 13 height 8
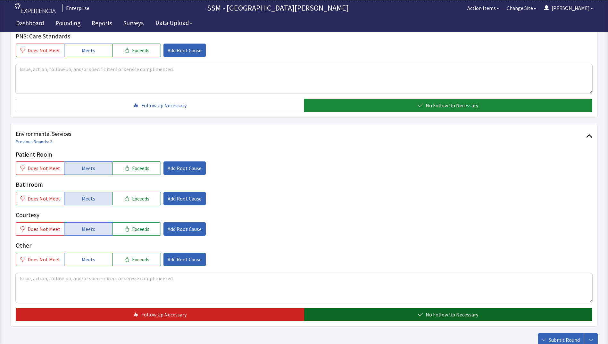
click at [373, 313] on button "No Follow Up Necessary" at bounding box center [448, 314] width 288 height 13
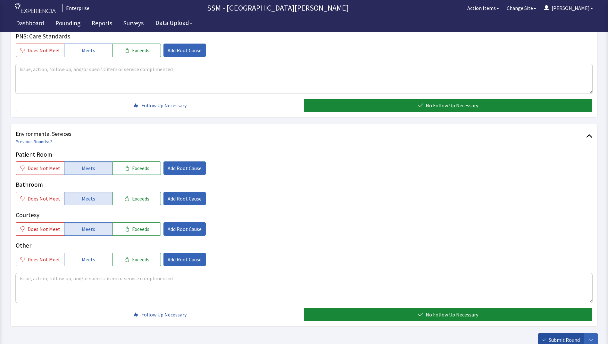
click at [556, 336] on span "Submit Round" at bounding box center [564, 340] width 31 height 8
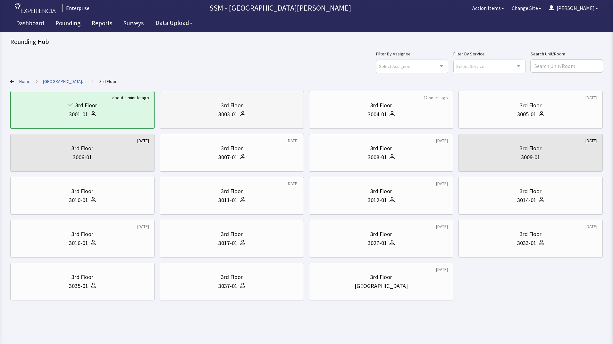
click at [249, 109] on div "3rd Floor" at bounding box center [231, 105] width 133 height 9
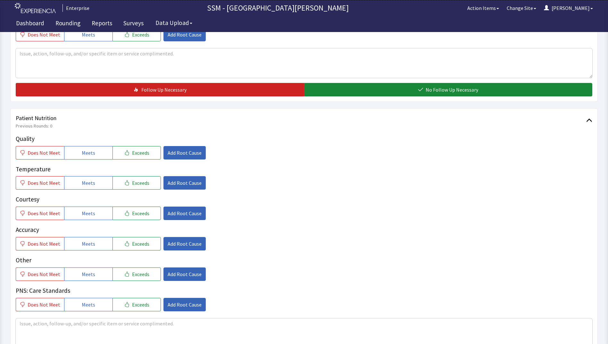
scroll to position [288, 0]
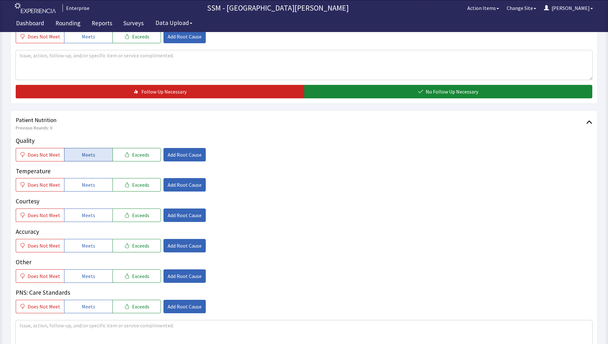
click at [87, 158] on span "Meets" at bounding box center [88, 155] width 13 height 8
click at [86, 185] on span "Meets" at bounding box center [88, 185] width 13 height 8
click at [85, 216] on span "Meets" at bounding box center [88, 216] width 13 height 8
click at [85, 244] on span "Meets" at bounding box center [88, 246] width 13 height 8
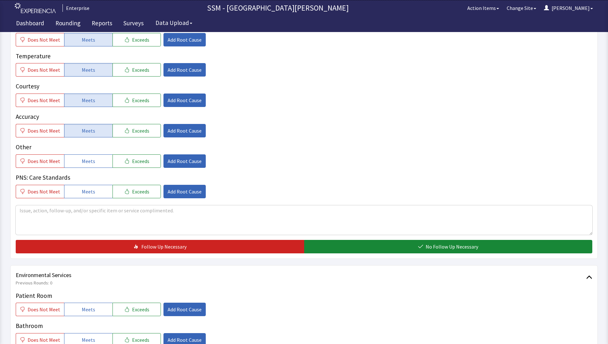
scroll to position [513, 0]
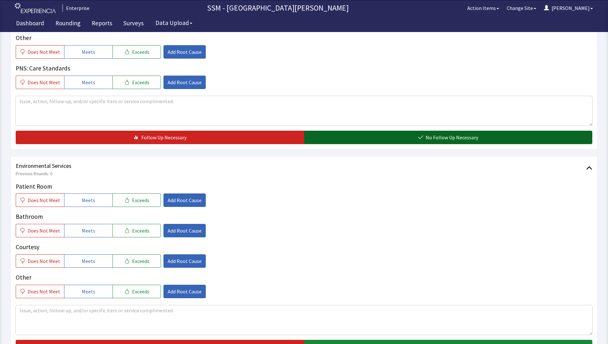
drag, startPoint x: 363, startPoint y: 136, endPoint x: 360, endPoint y: 138, distance: 3.6
click at [362, 137] on button "No Follow Up Necessary" at bounding box center [448, 137] width 288 height 13
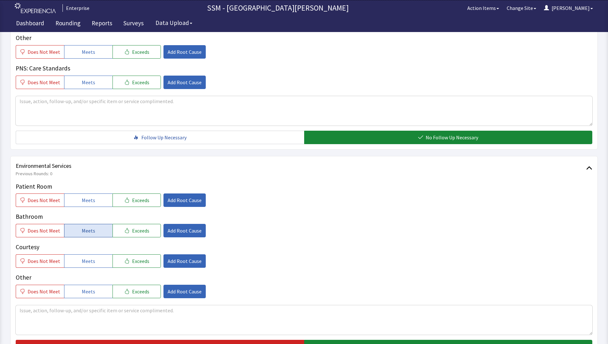
drag, startPoint x: 87, startPoint y: 202, endPoint x: 90, endPoint y: 228, distance: 25.8
click at [87, 202] on span "Meets" at bounding box center [88, 200] width 13 height 8
drag, startPoint x: 89, startPoint y: 235, endPoint x: 89, endPoint y: 238, distance: 3.2
click at [89, 235] on button "Meets" at bounding box center [88, 230] width 48 height 13
click at [91, 261] on span "Meets" at bounding box center [88, 261] width 13 height 8
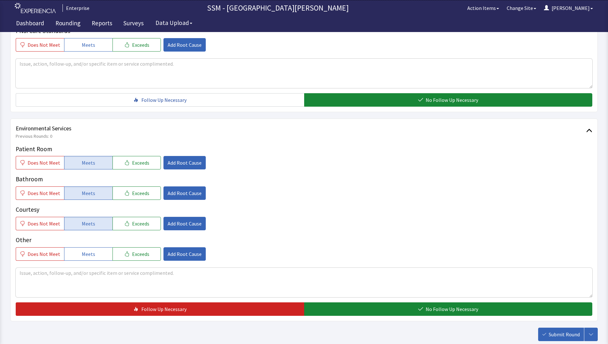
scroll to position [590, 0]
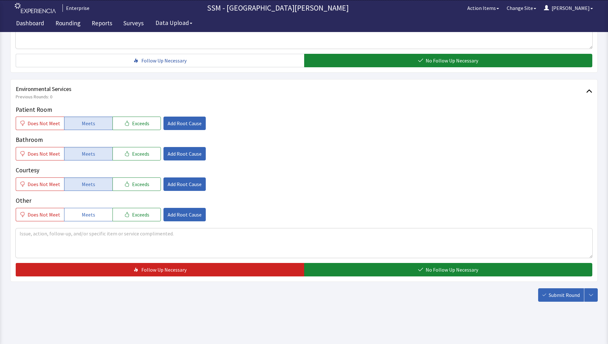
click at [345, 261] on div "Patient Room Does Not Meet Meets Exceeds Add Root Cause Bathroom Does Not Meet …" at bounding box center [304, 190] width 577 height 171
click at [351, 277] on div "Environmental Services Previous Rounds: 0 Patient Room Does Not Meet Meets Exce…" at bounding box center [304, 180] width 588 height 203
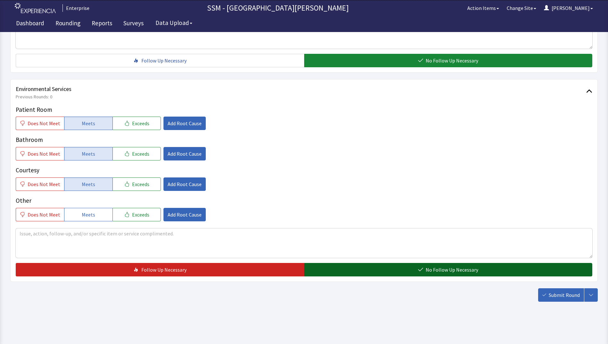
click at [352, 272] on button "No Follow Up Necessary" at bounding box center [448, 269] width 288 height 13
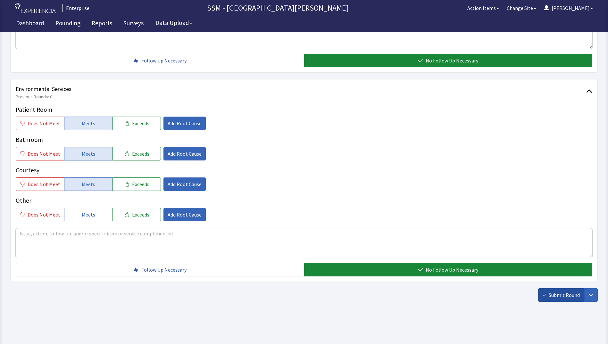
click at [558, 293] on span "Submit Round" at bounding box center [564, 295] width 31 height 8
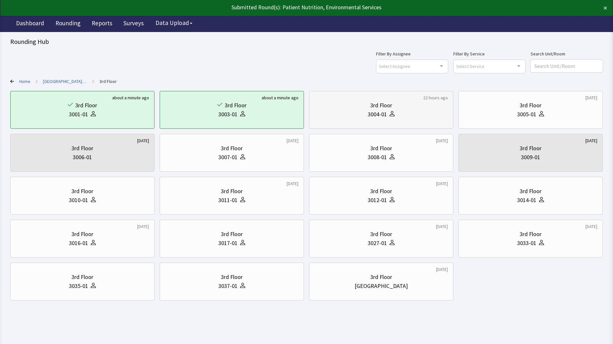
click at [408, 115] on div "3004-01" at bounding box center [380, 114] width 133 height 9
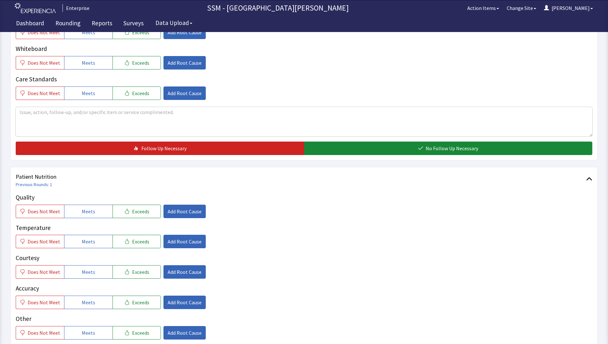
scroll to position [288, 0]
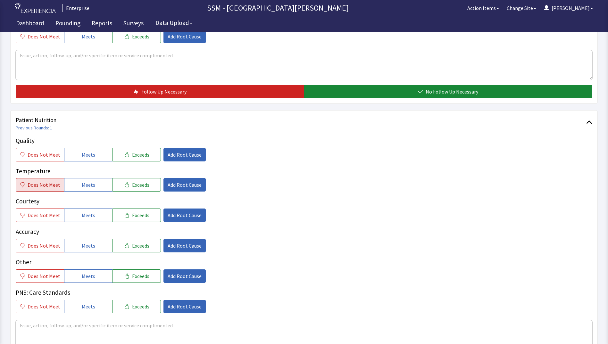
click at [41, 186] on span "Does Not Meet" at bounding box center [44, 185] width 33 height 8
click at [93, 156] on button "Meets" at bounding box center [88, 154] width 48 height 13
click at [88, 213] on span "Meets" at bounding box center [88, 216] width 13 height 8
click at [88, 241] on button "Meets" at bounding box center [88, 245] width 48 height 13
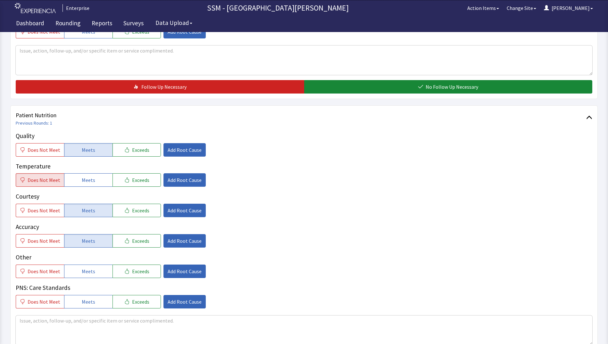
scroll to position [449, 0]
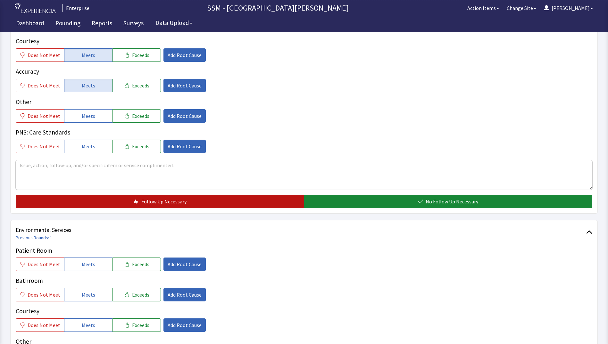
click at [238, 206] on button "Follow Up Necessary" at bounding box center [160, 201] width 288 height 13
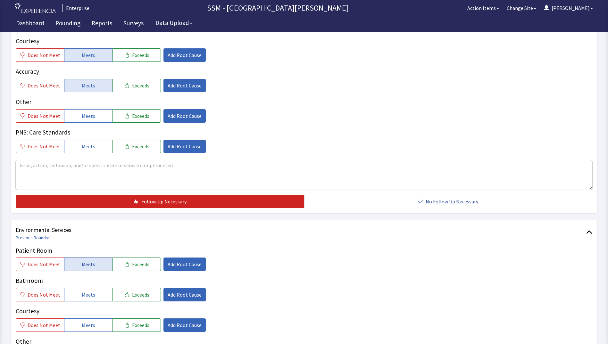
click at [97, 263] on button "Meets" at bounding box center [88, 264] width 48 height 13
click at [96, 291] on button "Meets" at bounding box center [88, 294] width 48 height 13
click at [87, 328] on span "Meets" at bounding box center [88, 326] width 13 height 8
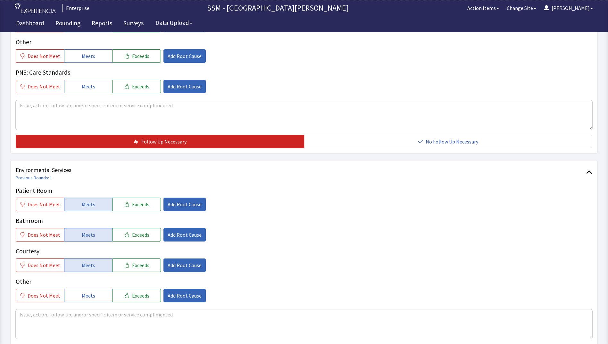
scroll to position [590, 0]
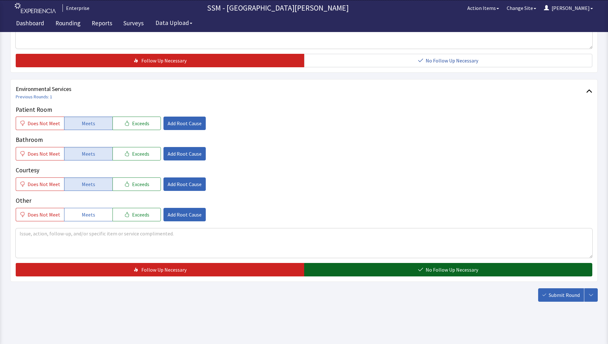
click at [359, 270] on button "No Follow Up Necessary" at bounding box center [448, 269] width 288 height 13
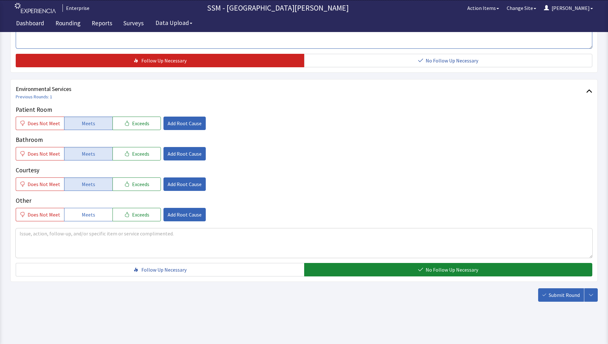
click at [111, 43] on textarea at bounding box center [304, 33] width 577 height 29
click at [133, 42] on textarea "Breakfast yesterday was cold" at bounding box center [304, 33] width 577 height 29
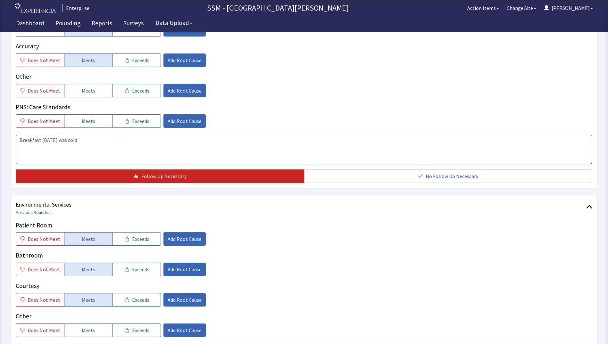
scroll to position [462, 0]
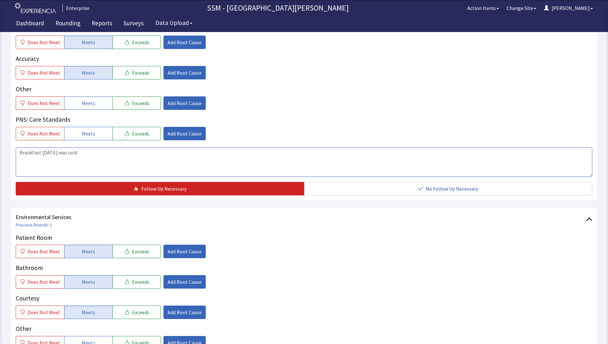
drag, startPoint x: 88, startPoint y: 155, endPoint x: 21, endPoint y: 150, distance: 67.2
click at [21, 150] on textarea "Breakfast yesterday was cold" at bounding box center [304, 161] width 577 height 29
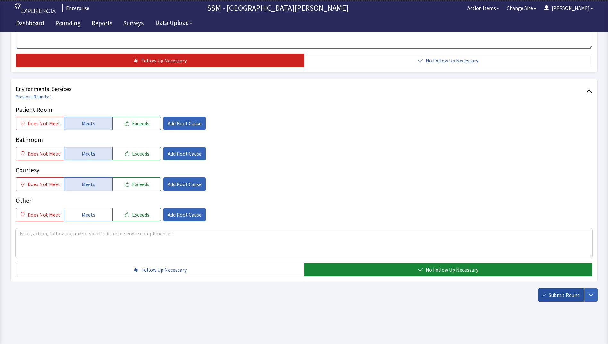
type textarea "Breakfast yesterday was cold"
click at [573, 294] on span "Submit Round" at bounding box center [564, 295] width 31 height 8
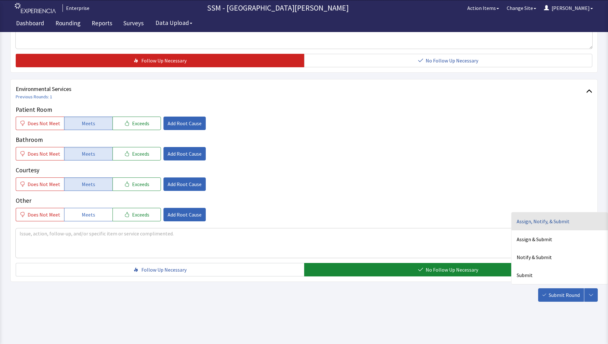
click at [540, 221] on div "Assign, Notify, & Submit" at bounding box center [560, 222] width 96 height 18
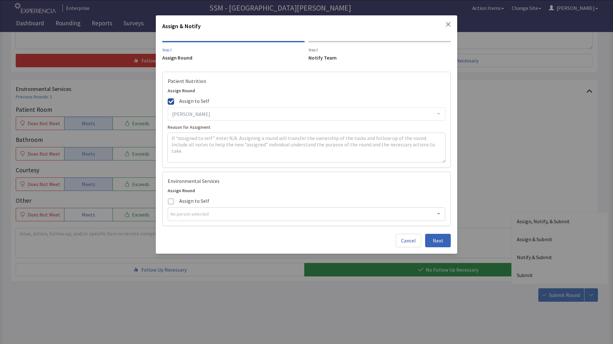
click at [317, 58] on div "Notify Team" at bounding box center [379, 58] width 142 height 8
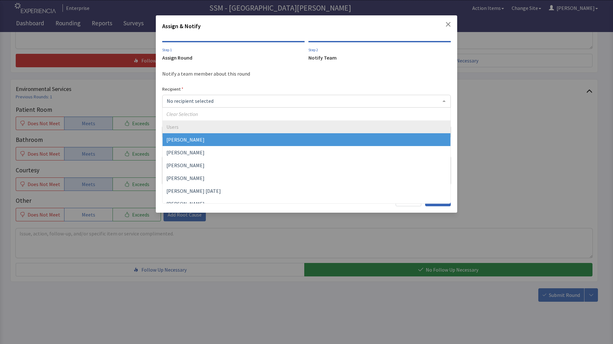
click at [215, 103] on div at bounding box center [306, 101] width 288 height 13
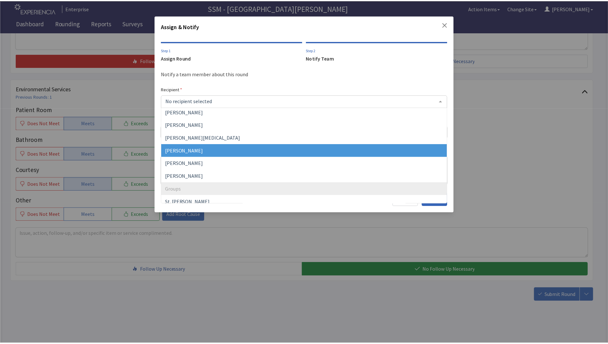
scroll to position [173, 0]
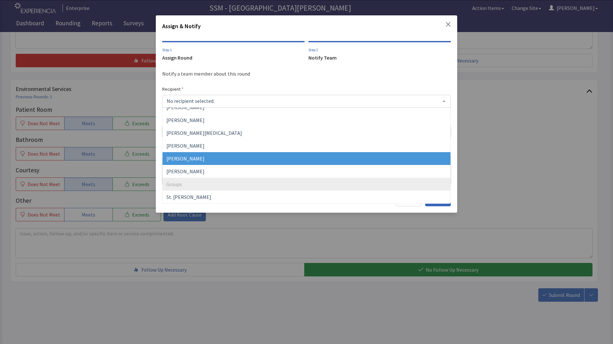
click at [213, 158] on span "[PERSON_NAME]" at bounding box center [307, 158] width 288 height 13
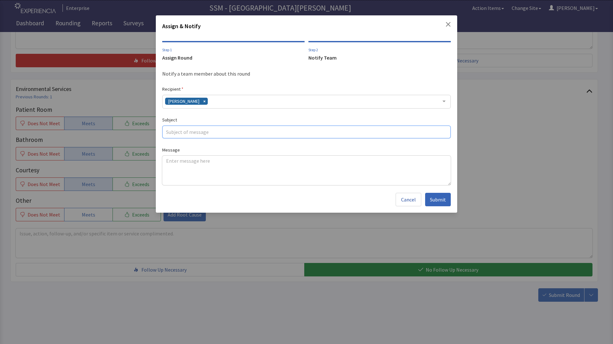
click at [184, 135] on input "text" at bounding box center [306, 132] width 288 height 13
type input "3004 Paul Sears"
click at [202, 164] on textarea at bounding box center [306, 170] width 288 height 29
paste textarea "Breakfast yesterday was cold"
click at [218, 161] on textarea "Breakfast yesterday was cold" at bounding box center [306, 170] width 288 height 29
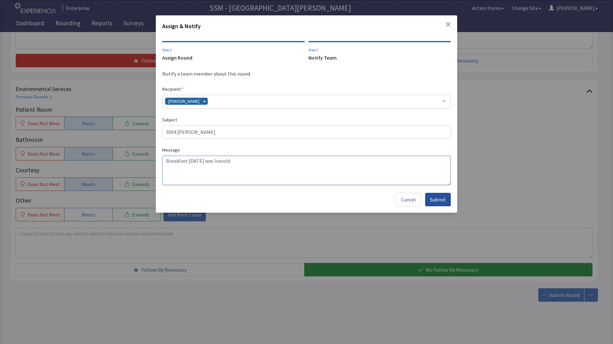
type textarea "Breakfast yesterday was Icecold"
click at [435, 201] on span "Submit" at bounding box center [438, 200] width 16 height 8
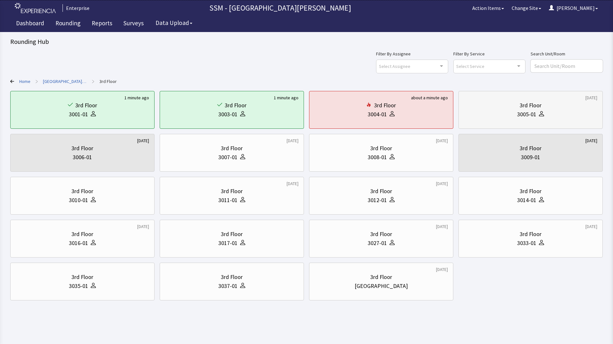
click at [514, 121] on div "3rd Floor 3005-01" at bounding box center [530, 110] width 133 height 31
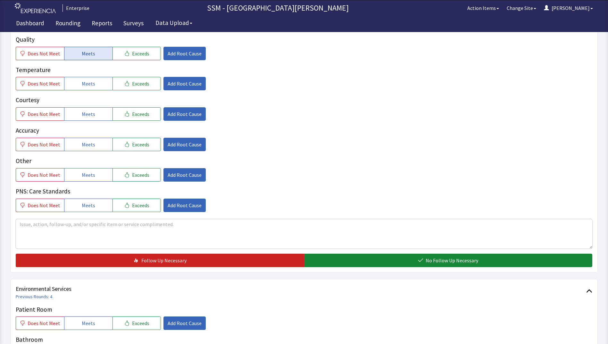
scroll to position [353, 0]
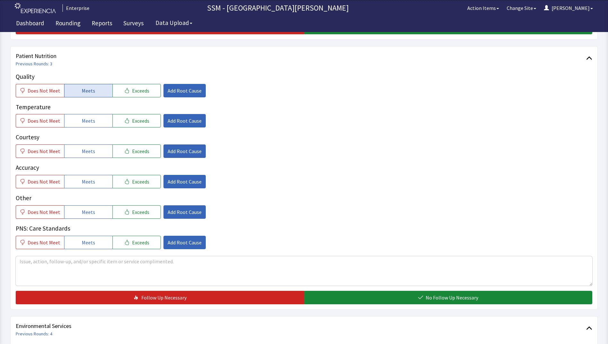
click at [92, 86] on button "Meets" at bounding box center [88, 90] width 48 height 13
click at [83, 120] on span "Meets" at bounding box center [88, 121] width 13 height 8
click at [95, 153] on button "Meets" at bounding box center [88, 151] width 48 height 13
click at [95, 180] on button "Meets" at bounding box center [88, 181] width 48 height 13
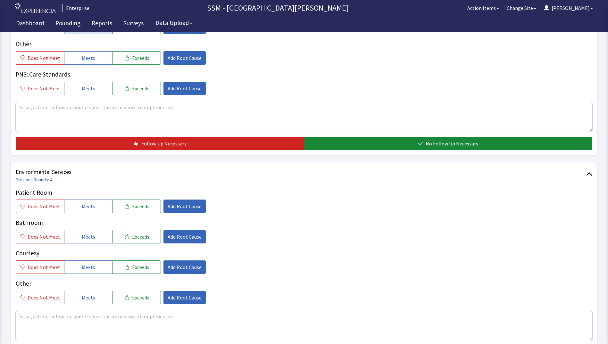
scroll to position [545, 0]
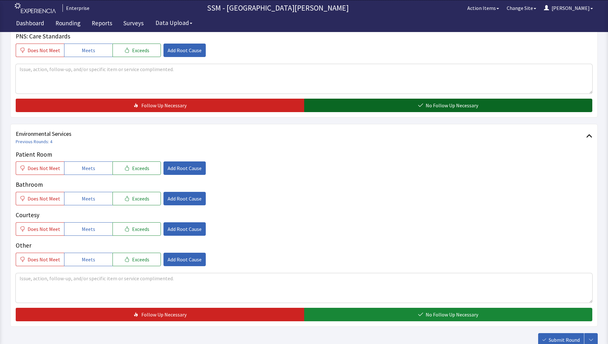
click at [359, 109] on button "No Follow Up Necessary" at bounding box center [448, 105] width 288 height 13
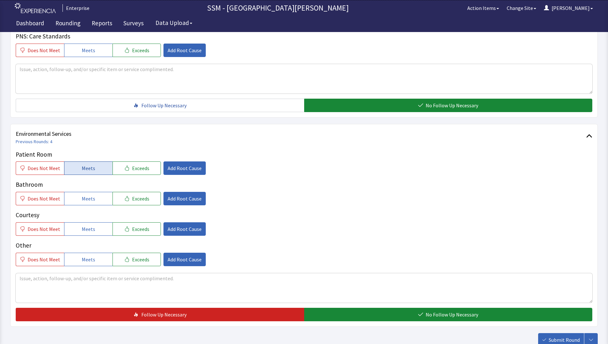
click at [92, 172] on button "Meets" at bounding box center [88, 168] width 48 height 13
click at [91, 197] on span "Meets" at bounding box center [88, 199] width 13 height 8
click at [82, 232] on span "Meets" at bounding box center [88, 229] width 13 height 8
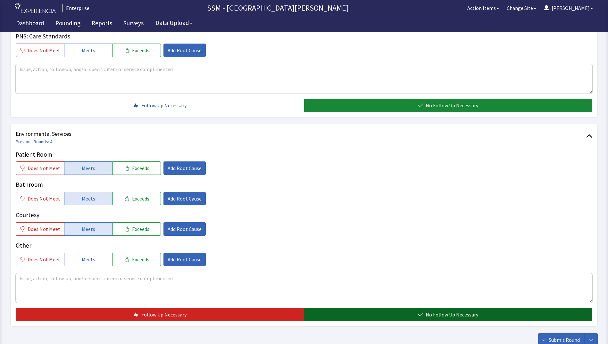
click at [388, 312] on button "No Follow Up Necessary" at bounding box center [448, 314] width 288 height 13
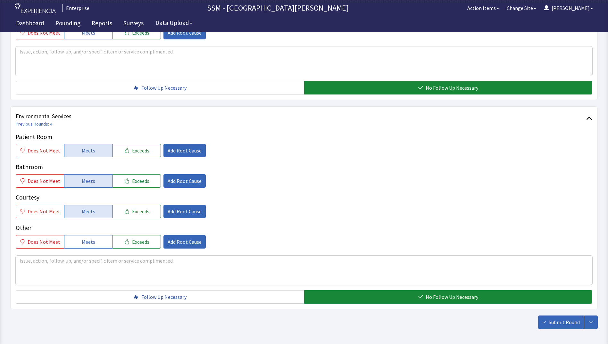
scroll to position [590, 0]
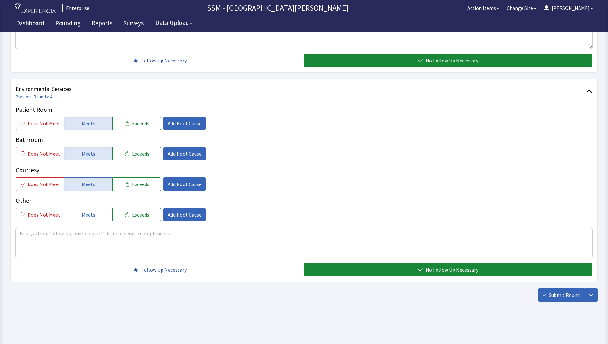
click at [561, 295] on span "Submit Round" at bounding box center [564, 295] width 31 height 8
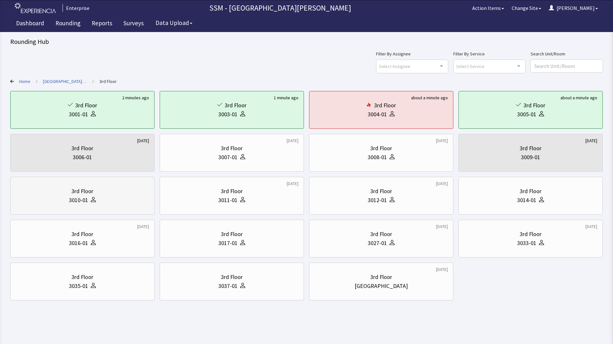
click at [115, 205] on div "3010-01" at bounding box center [82, 200] width 133 height 9
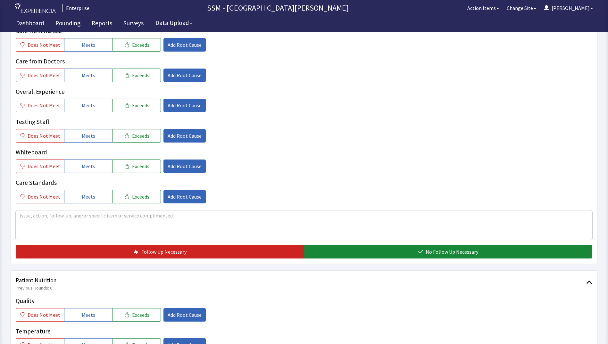
scroll to position [321, 0]
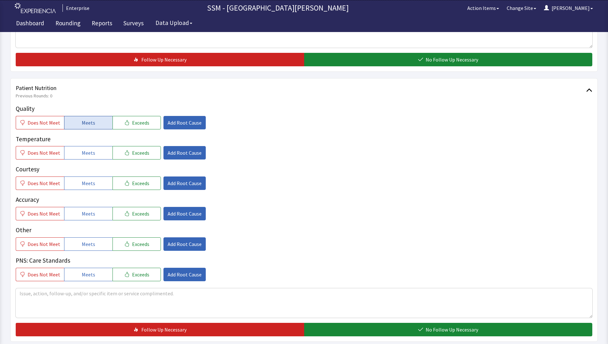
click at [78, 128] on button "Meets" at bounding box center [88, 122] width 48 height 13
click at [79, 160] on div "Quality Does Not Meet Meets Exceeds Add Root Cause Temperature Does Not Meet Me…" at bounding box center [304, 192] width 577 height 177
click at [79, 157] on button "Meets" at bounding box center [88, 152] width 48 height 13
click at [77, 187] on button "Meets" at bounding box center [88, 183] width 48 height 13
click at [77, 212] on button "Meets" at bounding box center [88, 213] width 48 height 13
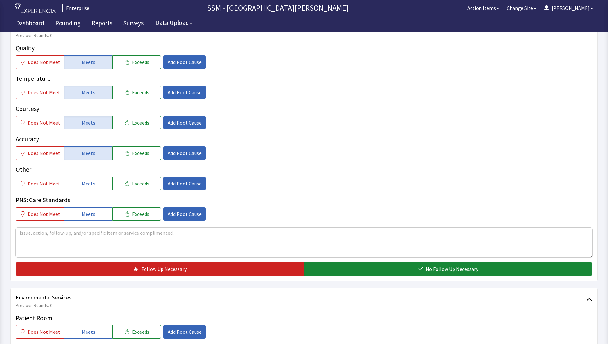
scroll to position [449, 0]
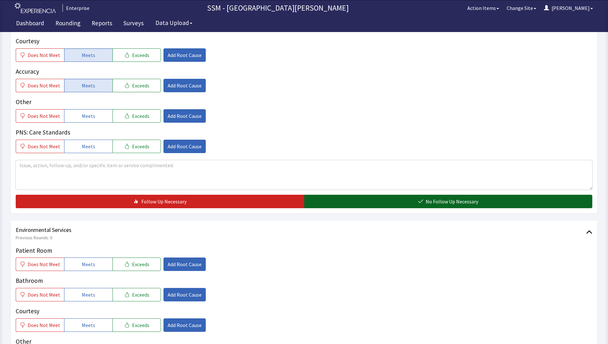
click at [379, 204] on button "No Follow Up Necessary" at bounding box center [448, 201] width 288 height 13
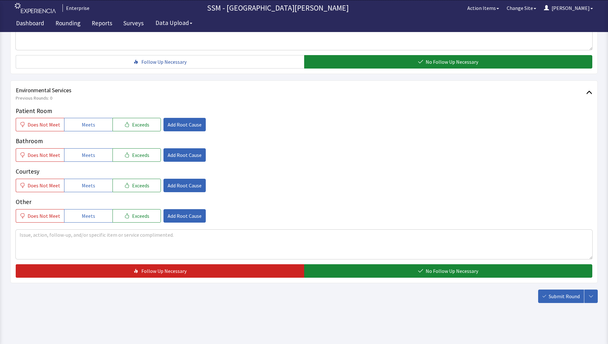
scroll to position [590, 0]
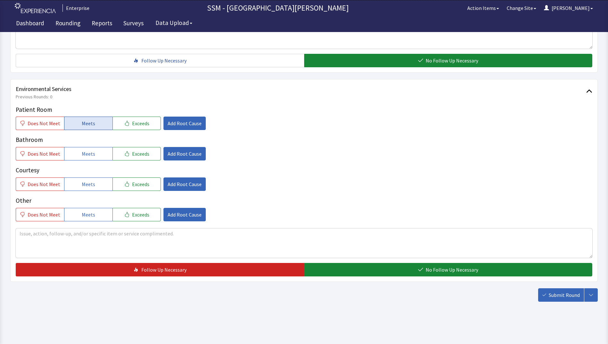
click at [85, 126] on span "Meets" at bounding box center [88, 124] width 13 height 8
click at [77, 156] on button "Meets" at bounding box center [88, 153] width 48 height 13
click at [85, 185] on span "Meets" at bounding box center [88, 184] width 13 height 8
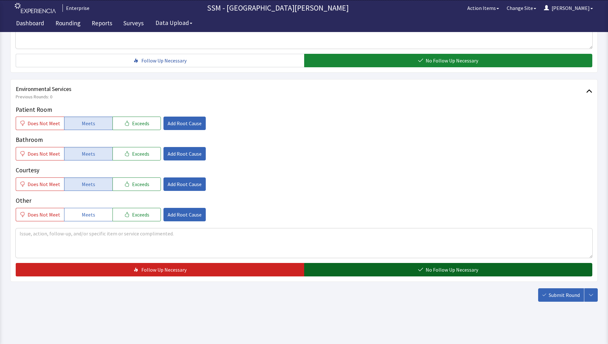
click at [460, 271] on span "No Follow Up Necessary" at bounding box center [452, 270] width 53 height 8
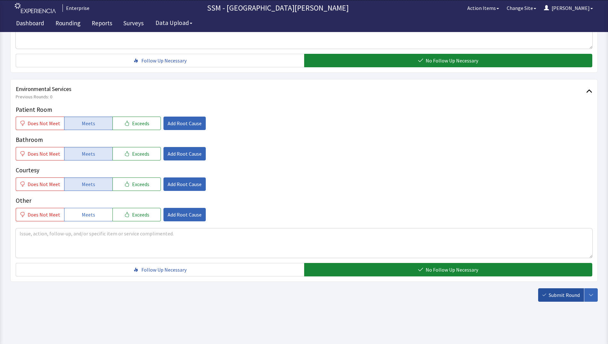
click at [546, 299] on button "Submit Round" at bounding box center [561, 294] width 46 height 13
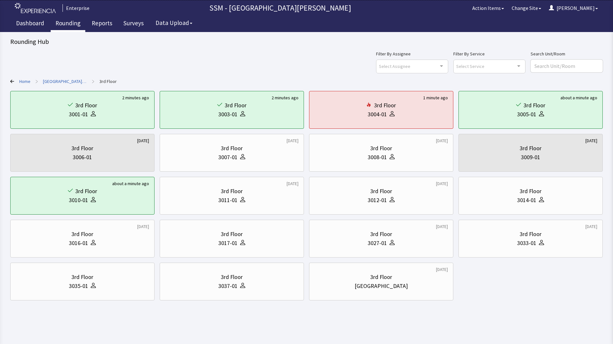
click at [67, 24] on link "Rounding" at bounding box center [68, 24] width 35 height 16
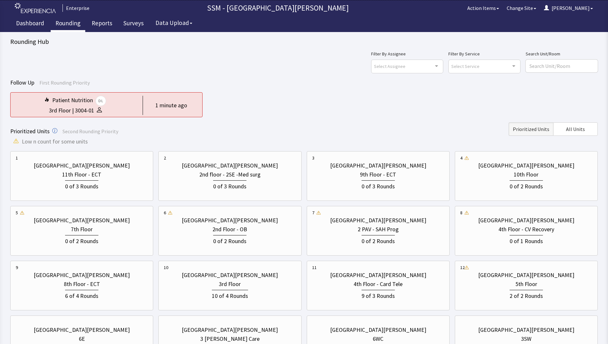
click at [349, 91] on div "Follow Up First Rounding Priority Patient Nutrition DL 3rd Floor | 3004-01 1 mi…" at bounding box center [304, 97] width 588 height 39
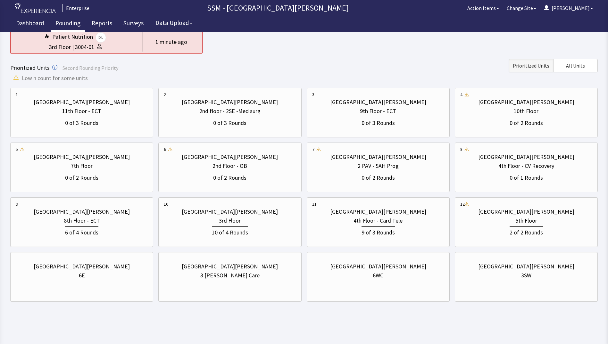
click at [379, 324] on html "Enterprise SSM - St. Anthony Hospital Action Items Change Site Dorothy Menu Men…" at bounding box center [304, 141] width 608 height 408
click at [205, 165] on div "2nd Floor - OB" at bounding box center [230, 166] width 132 height 9
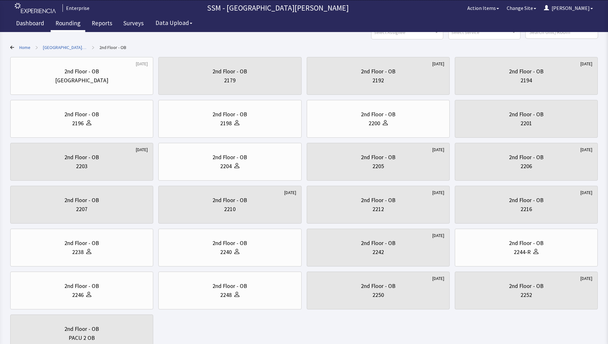
scroll to position [85, 0]
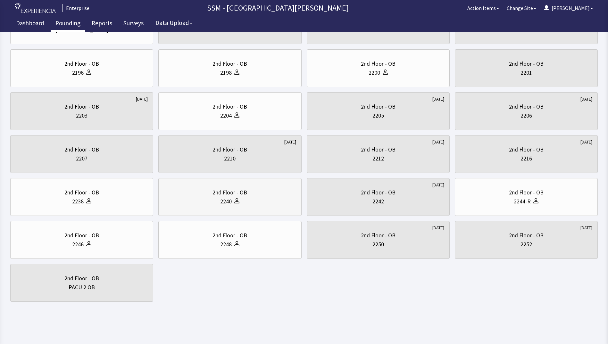
click at [226, 207] on div "2nd Floor - OB 2240" at bounding box center [230, 197] width 132 height 31
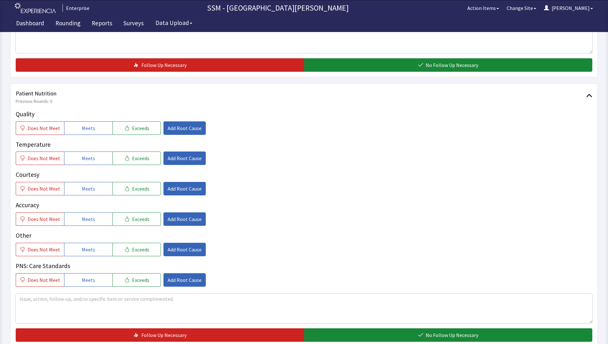
scroll to position [353, 0]
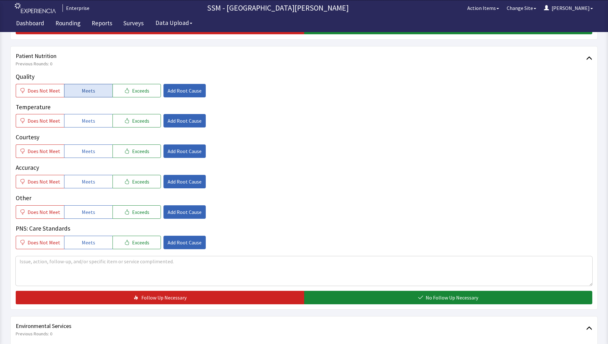
click at [82, 87] on span "Meets" at bounding box center [88, 91] width 13 height 8
click at [85, 124] on span "Meets" at bounding box center [88, 121] width 13 height 8
click at [92, 154] on span "Meets" at bounding box center [88, 151] width 13 height 8
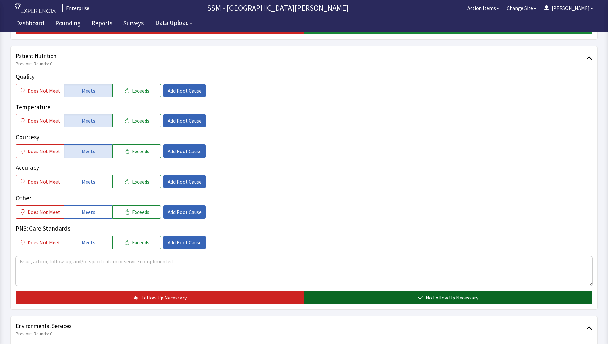
click at [360, 298] on button "No Follow Up Necessary" at bounding box center [448, 297] width 288 height 13
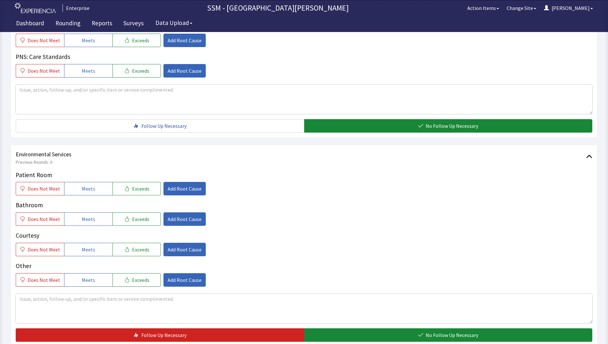
scroll to position [577, 0]
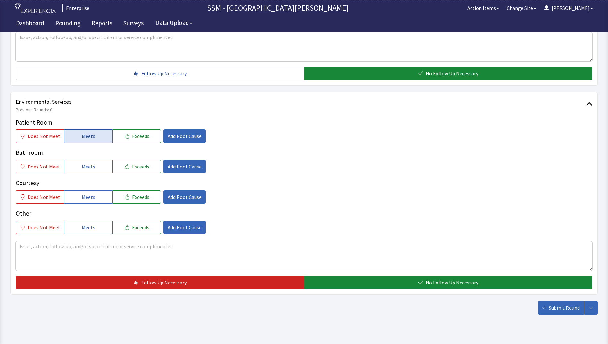
click at [89, 138] on span "Meets" at bounding box center [88, 136] width 13 height 8
click at [92, 171] on button "Meets" at bounding box center [88, 166] width 48 height 13
click at [86, 196] on span "Meets" at bounding box center [88, 197] width 13 height 8
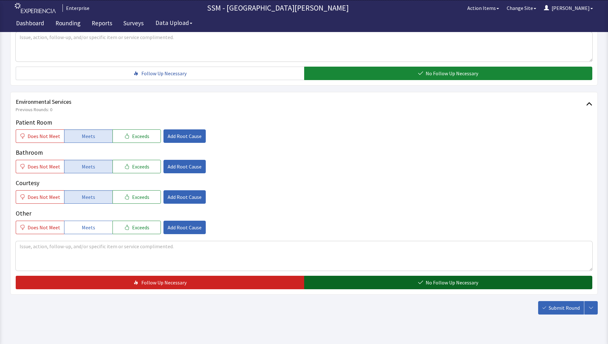
click at [416, 286] on button "No Follow Up Necessary" at bounding box center [448, 282] width 288 height 13
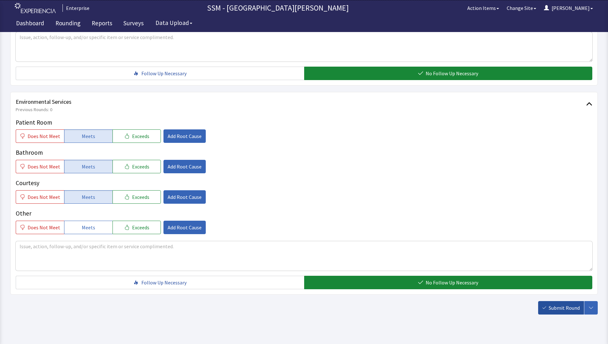
click at [556, 313] on button "Submit Round" at bounding box center [561, 307] width 46 height 13
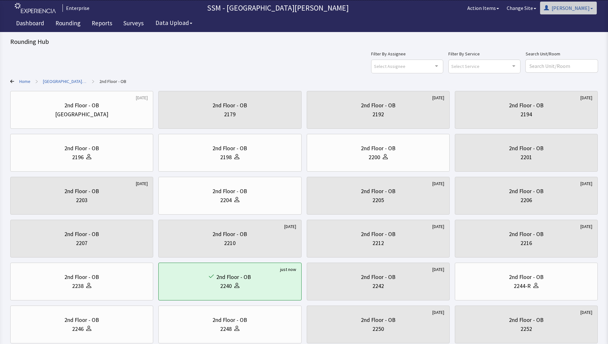
click at [588, 9] on button "[PERSON_NAME]" at bounding box center [568, 8] width 57 height 13
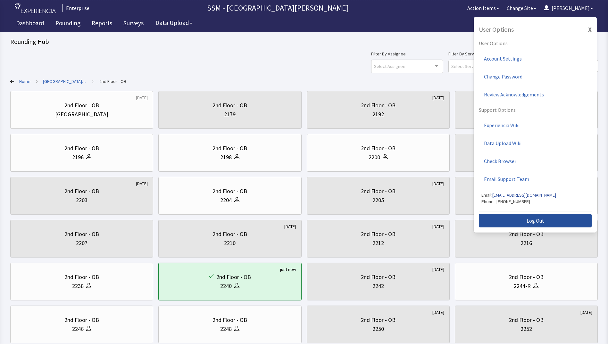
click at [533, 223] on span "Log Out" at bounding box center [536, 221] width 18 height 8
